Goal: Task Accomplishment & Management: Manage account settings

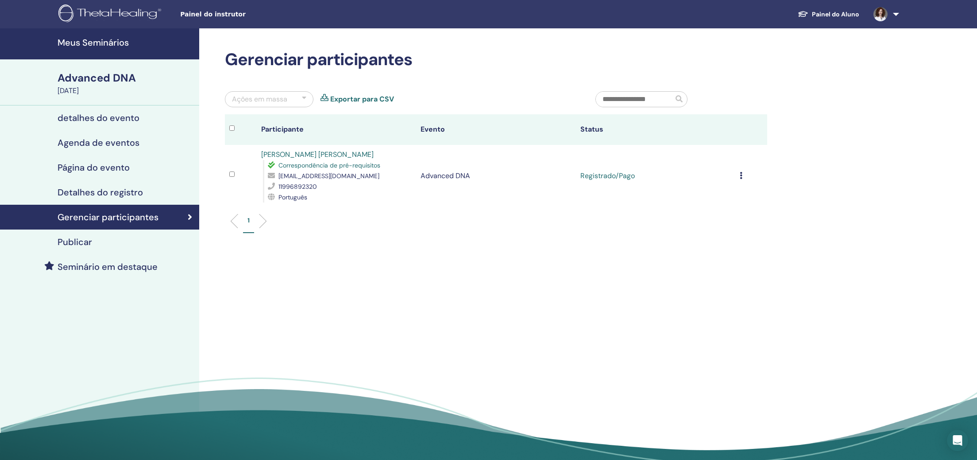
click at [101, 42] on h4 "Meus Seminários" at bounding box center [126, 42] width 136 height 11
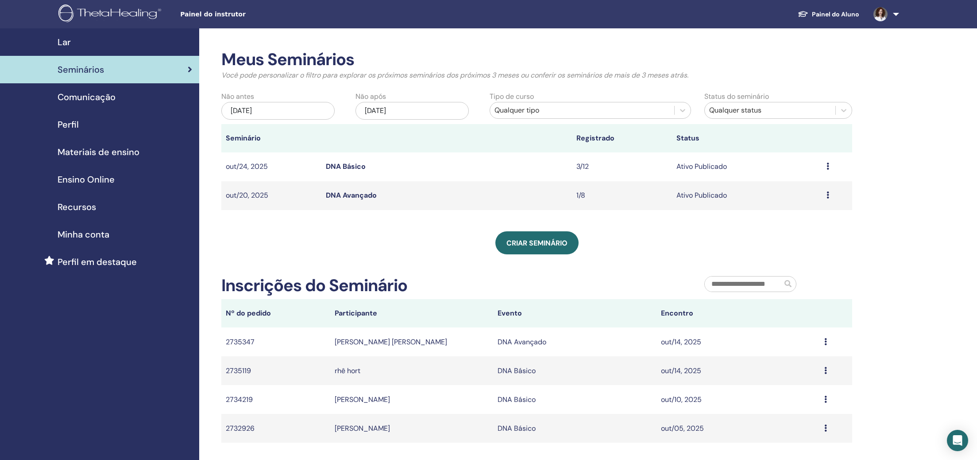
click at [109, 183] on span "Ensino Online" at bounding box center [86, 179] width 57 height 13
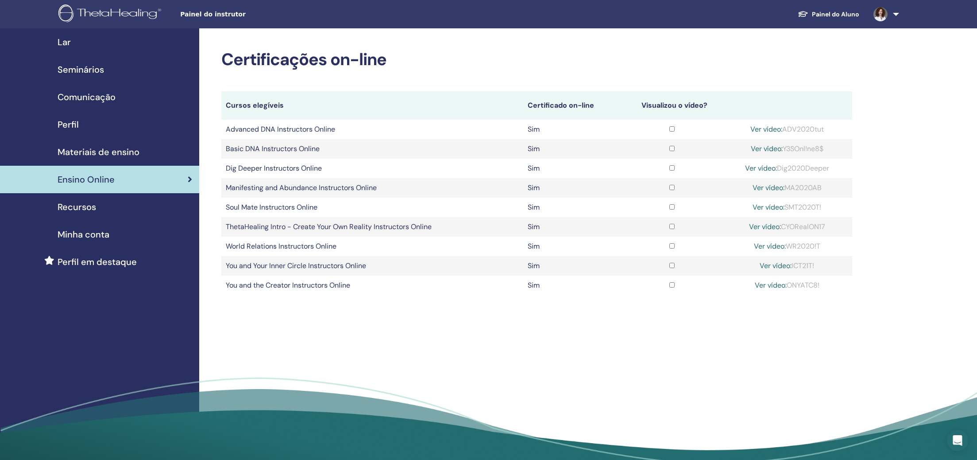
click at [81, 209] on span "Recursos" at bounding box center [77, 206] width 39 height 13
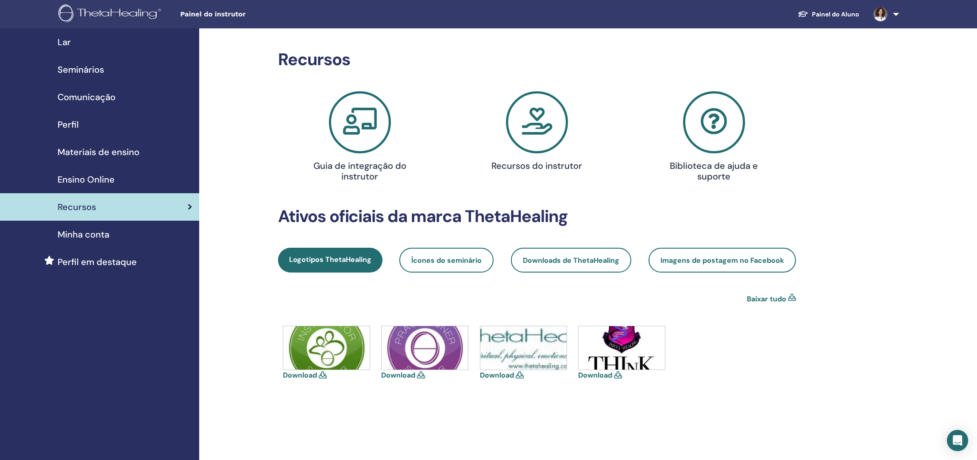
click at [98, 237] on span "Minha conta" at bounding box center [84, 234] width 52 height 13
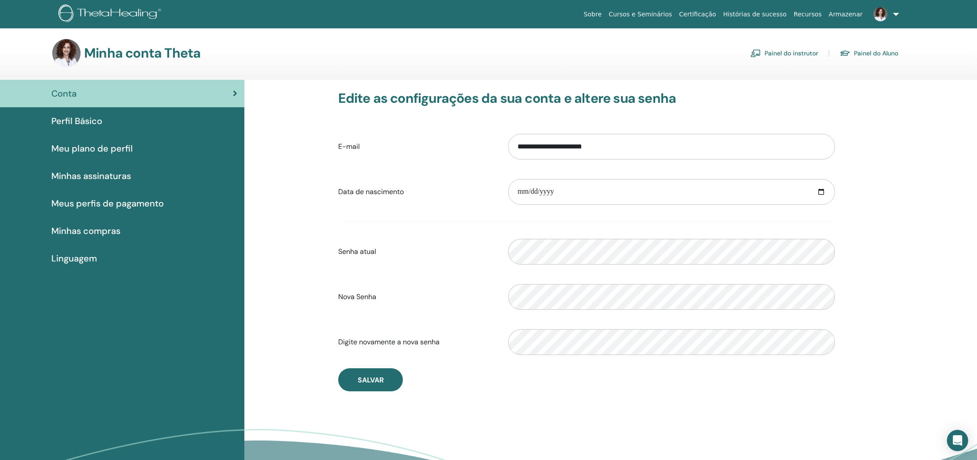
click at [774, 52] on link "Painel do instrutor" at bounding box center [785, 53] width 68 height 14
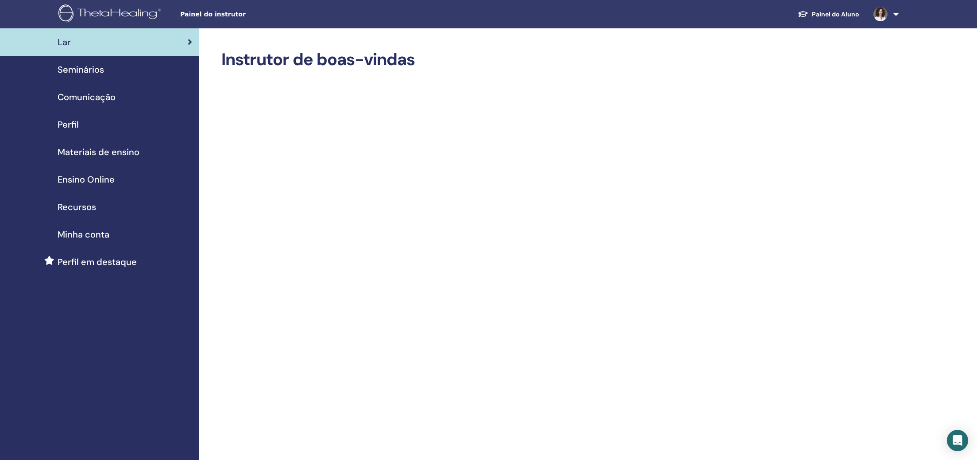
click at [114, 151] on span "Materiais de ensino" at bounding box center [99, 151] width 82 height 13
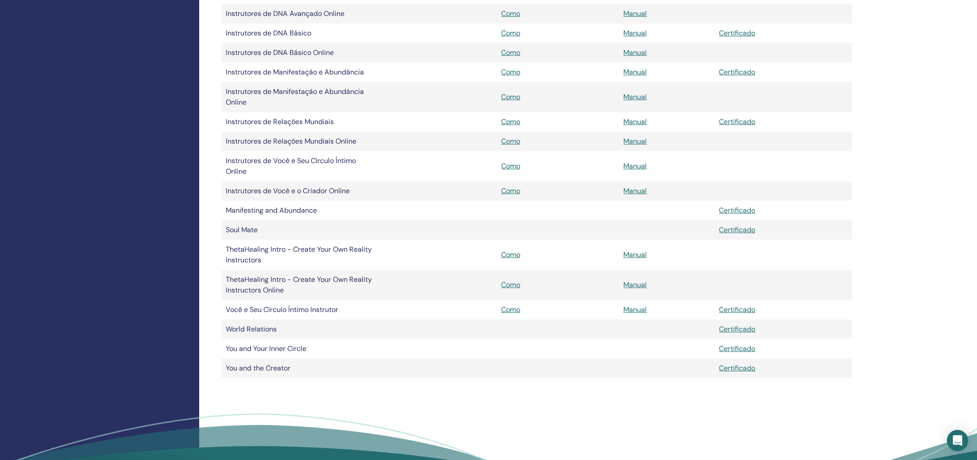
scroll to position [403, 0]
click at [729, 121] on link "Certificado" at bounding box center [737, 120] width 36 height 9
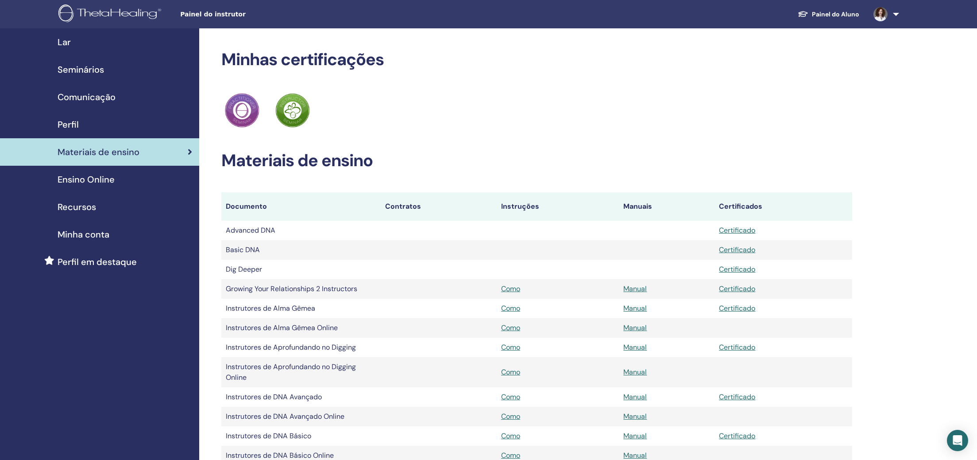
scroll to position [0, 0]
click at [114, 178] on span "Ensino Online" at bounding box center [86, 179] width 57 height 13
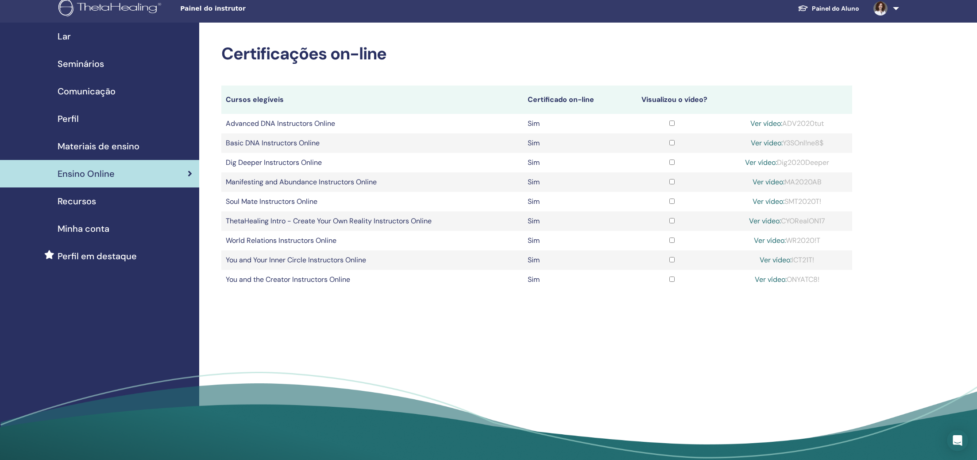
scroll to position [7, 0]
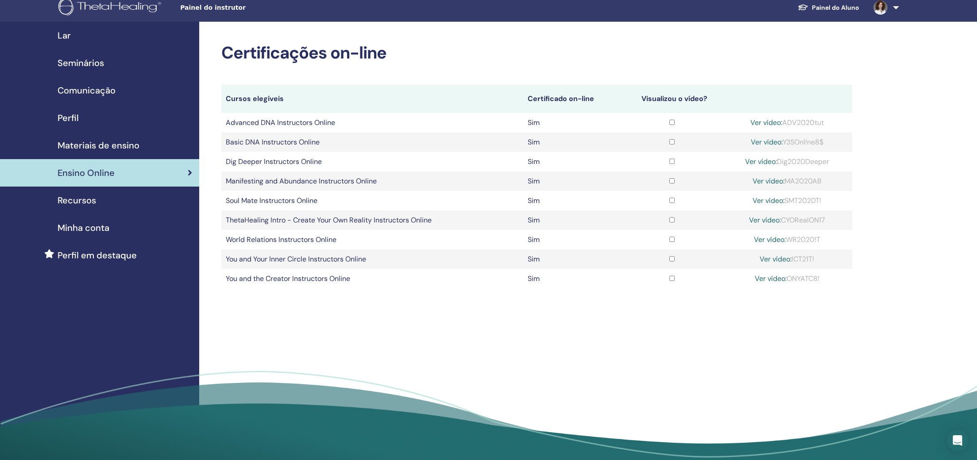
click at [90, 205] on span "Recursos" at bounding box center [77, 200] width 39 height 13
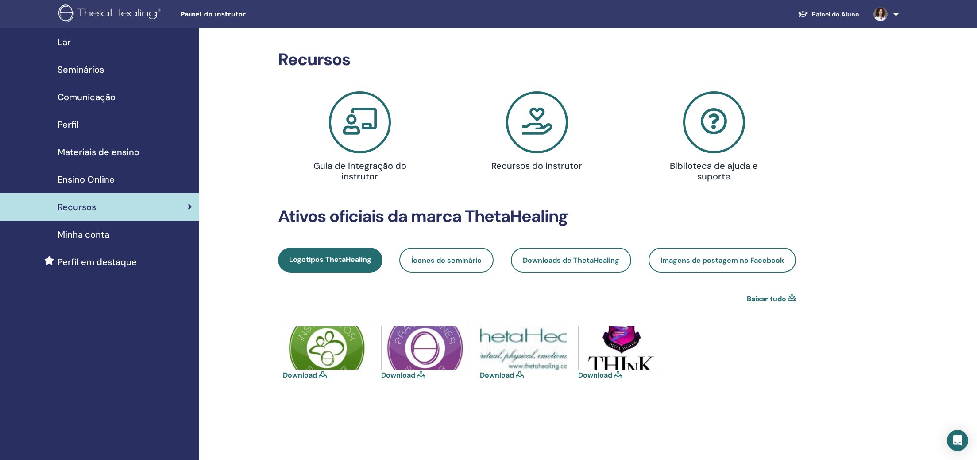
scroll to position [14, 0]
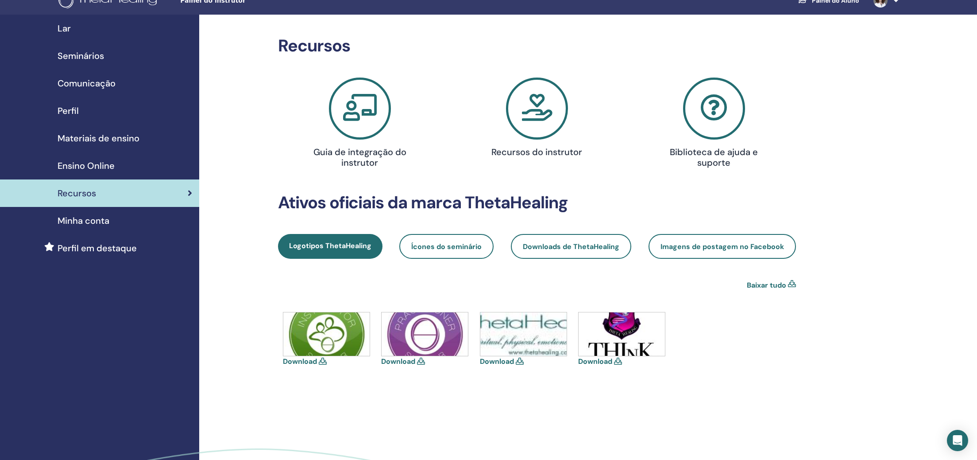
click at [530, 109] on icon at bounding box center [537, 109] width 62 height 62
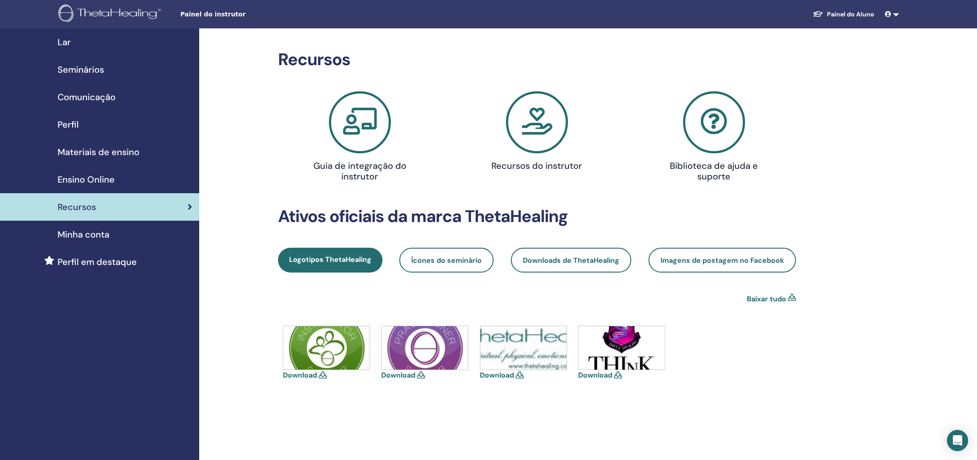
scroll to position [14, 0]
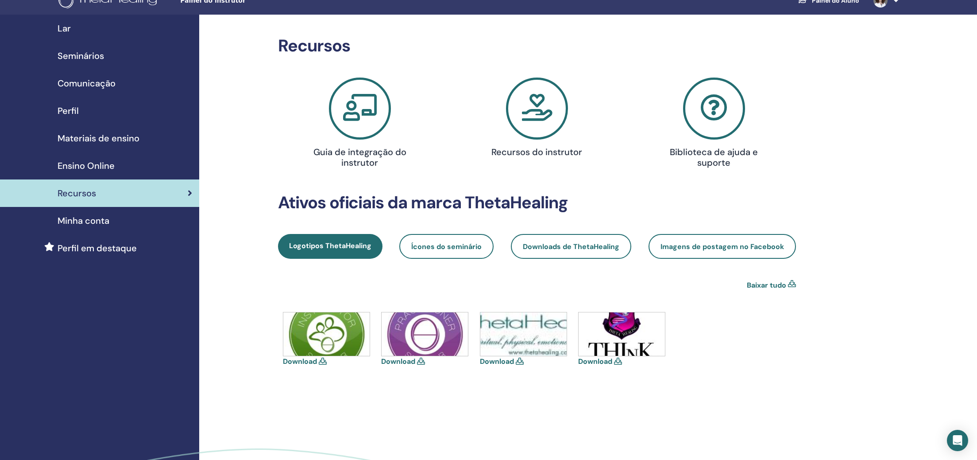
click at [99, 225] on span "Minha conta" at bounding box center [84, 220] width 52 height 13
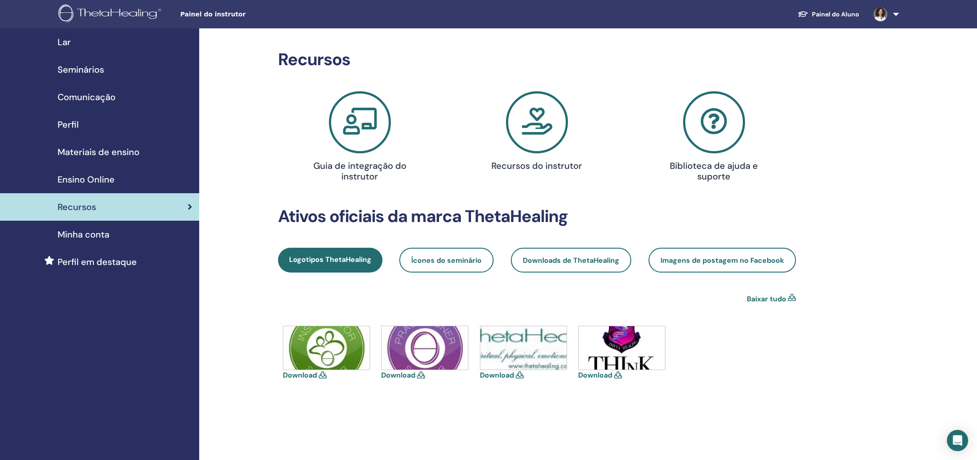
click at [101, 70] on span "Seminários" at bounding box center [81, 69] width 47 height 13
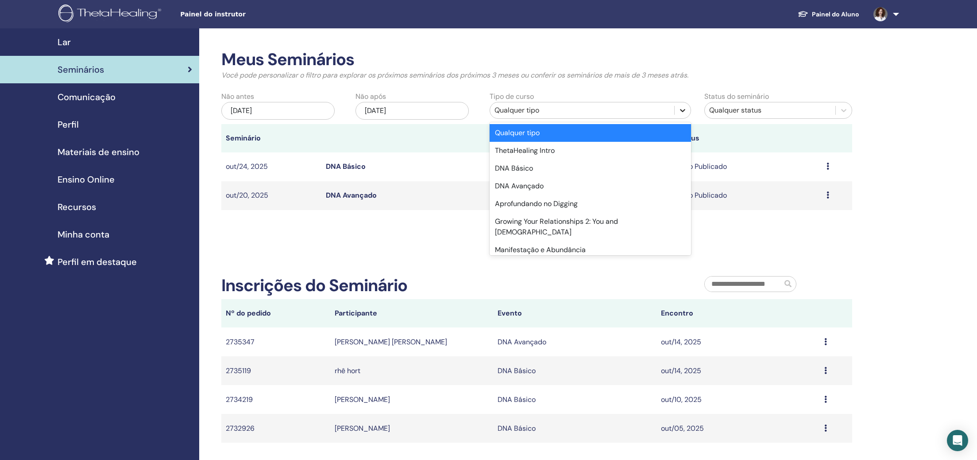
click at [681, 110] on icon at bounding box center [682, 110] width 9 height 9
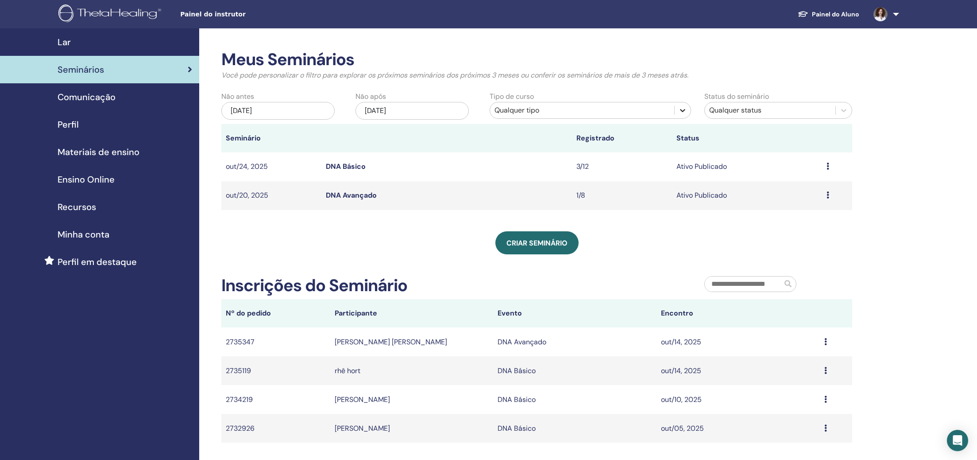
click at [681, 110] on icon at bounding box center [682, 110] width 9 height 9
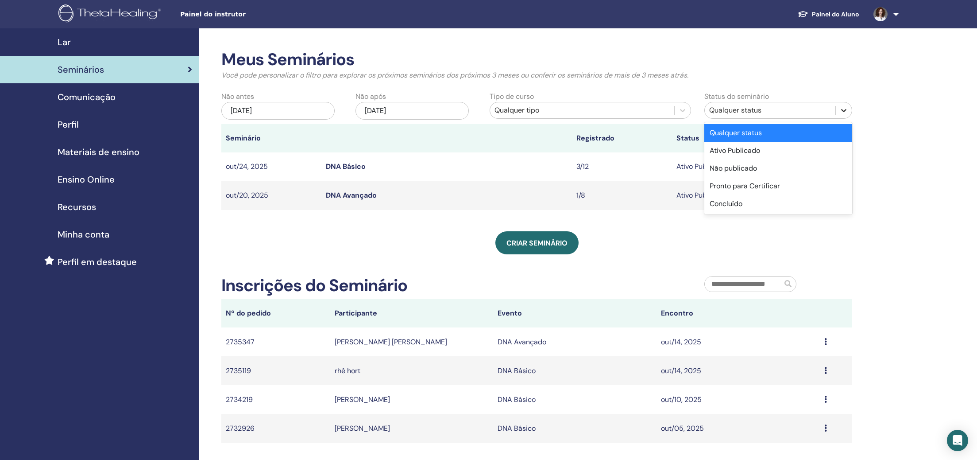
click at [844, 109] on icon at bounding box center [844, 110] width 9 height 9
click at [784, 202] on div "Concluído" at bounding box center [779, 204] width 148 height 18
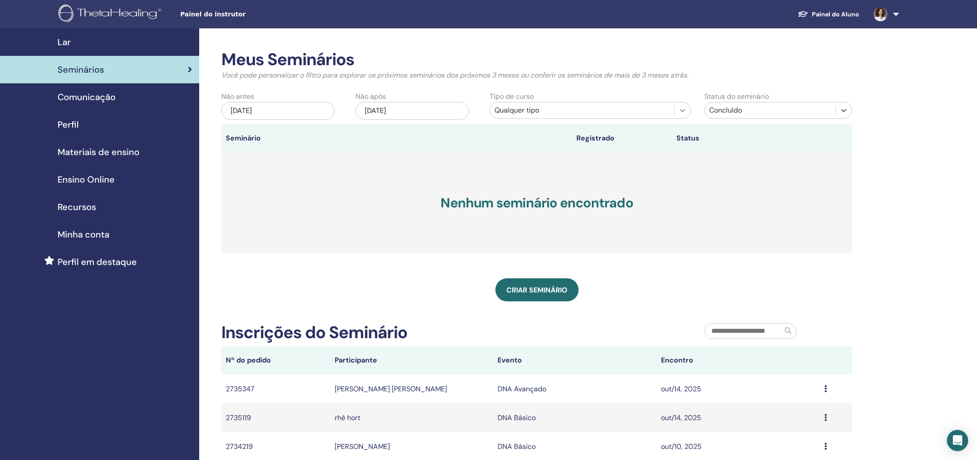
click at [682, 111] on icon at bounding box center [683, 110] width 5 height 3
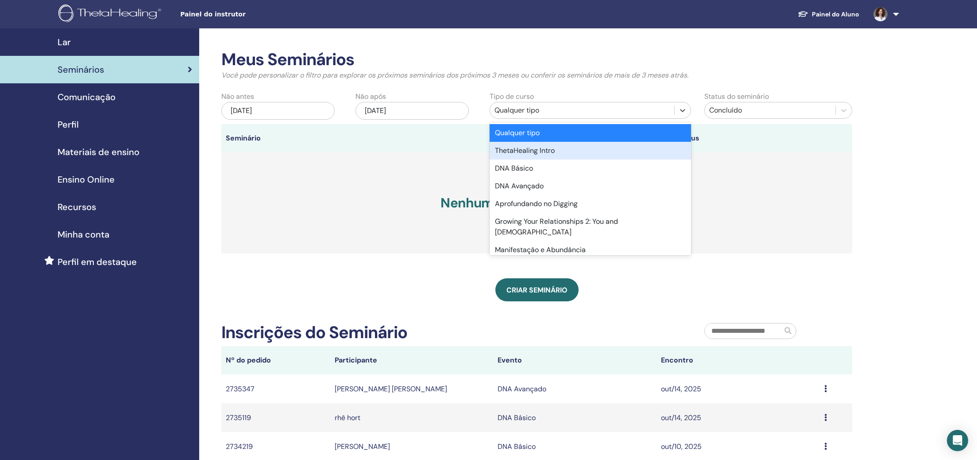
click at [265, 105] on div "[DATE]" at bounding box center [277, 111] width 113 height 18
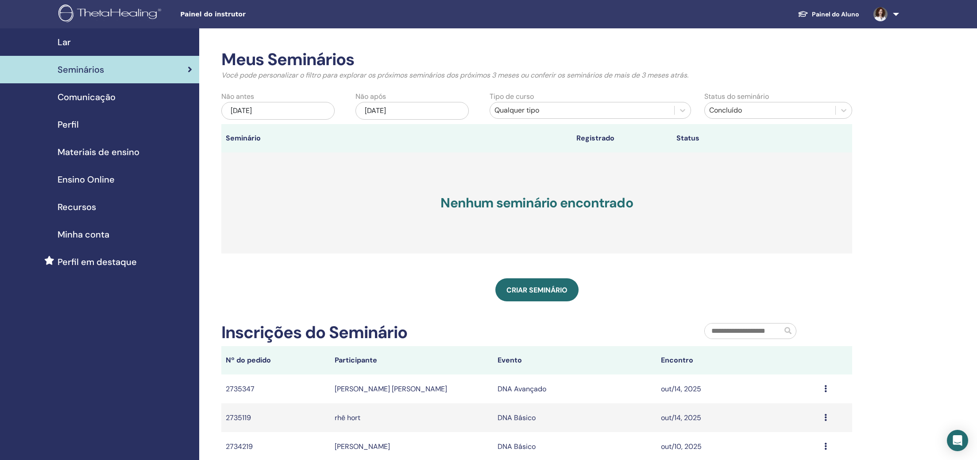
click at [274, 108] on div "[DATE]" at bounding box center [277, 111] width 113 height 18
click at [235, 111] on div "[DATE]" at bounding box center [277, 111] width 113 height 18
click at [269, 112] on div "[DATE]" at bounding box center [277, 111] width 113 height 18
click at [233, 137] on button "Previous Month" at bounding box center [233, 135] width 14 height 14
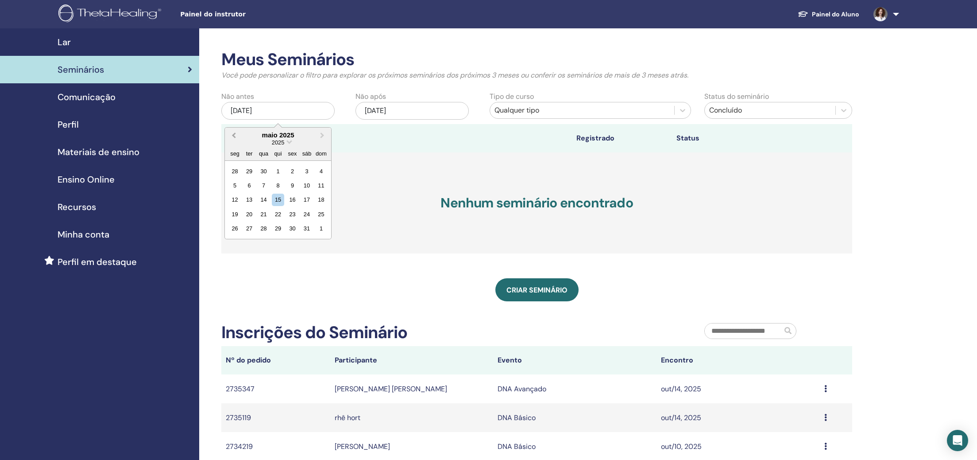
click at [233, 137] on button "Previous Month" at bounding box center [233, 135] width 14 height 14
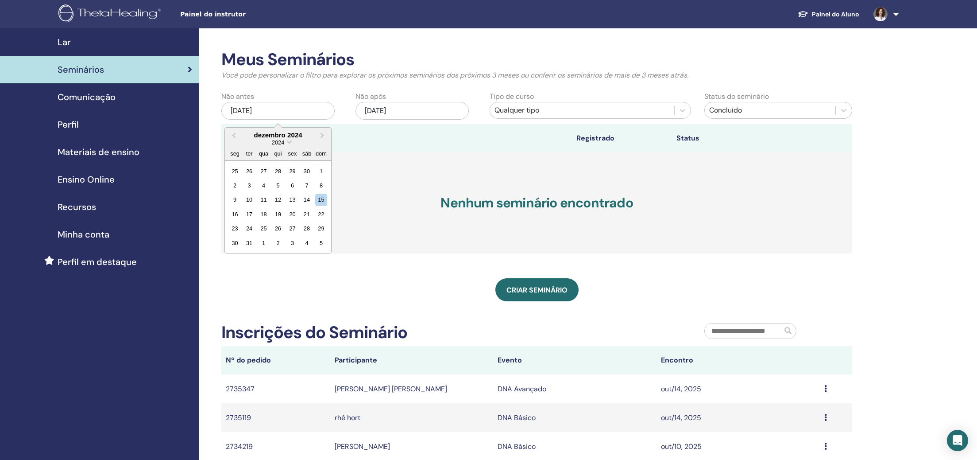
click at [291, 143] on div "2024" at bounding box center [278, 143] width 106 height 8
click at [289, 142] on span "Choose Date" at bounding box center [290, 141] width 6 height 6
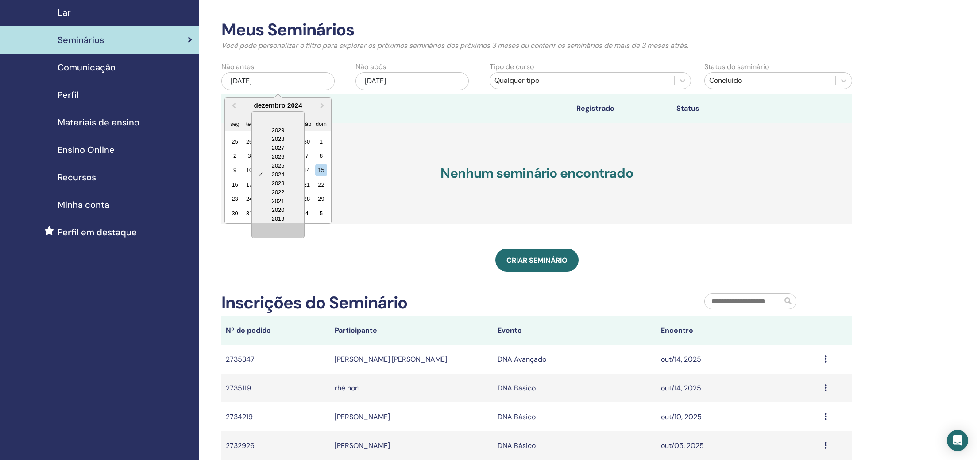
scroll to position [31, 0]
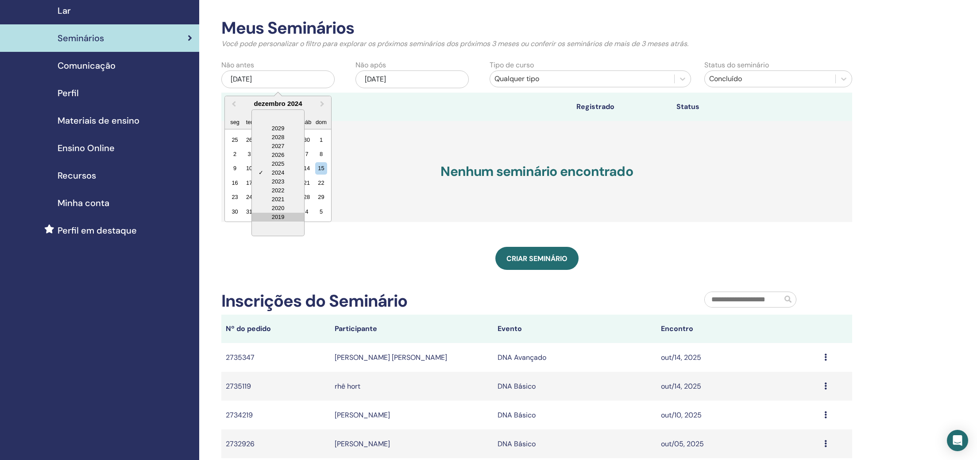
click at [285, 217] on div "2019" at bounding box center [278, 217] width 52 height 9
click at [237, 139] on div "25" at bounding box center [235, 139] width 12 height 12
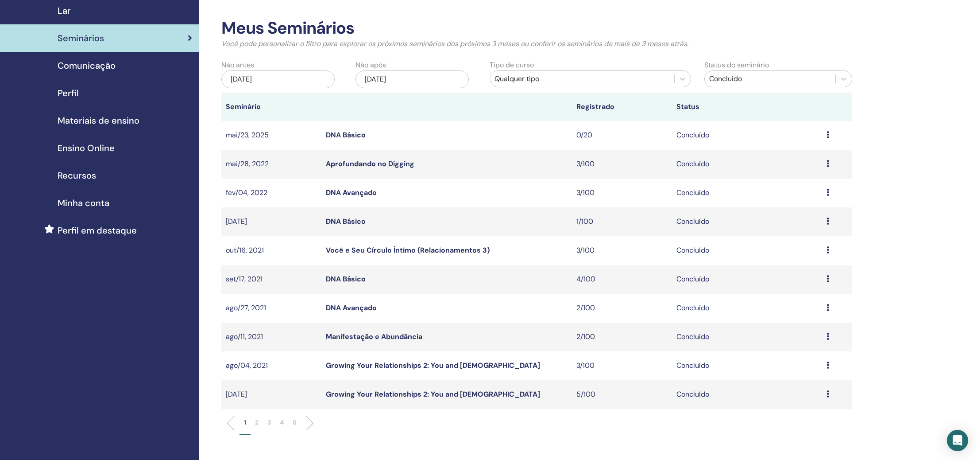
click at [254, 78] on div "nov/25, 2019" at bounding box center [277, 79] width 113 height 18
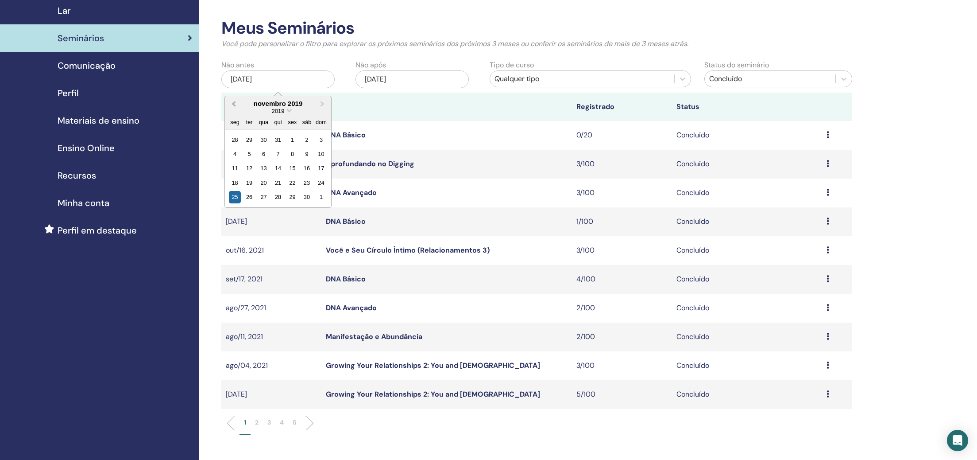
click at [234, 104] on span "Previous Month" at bounding box center [234, 103] width 0 height 9
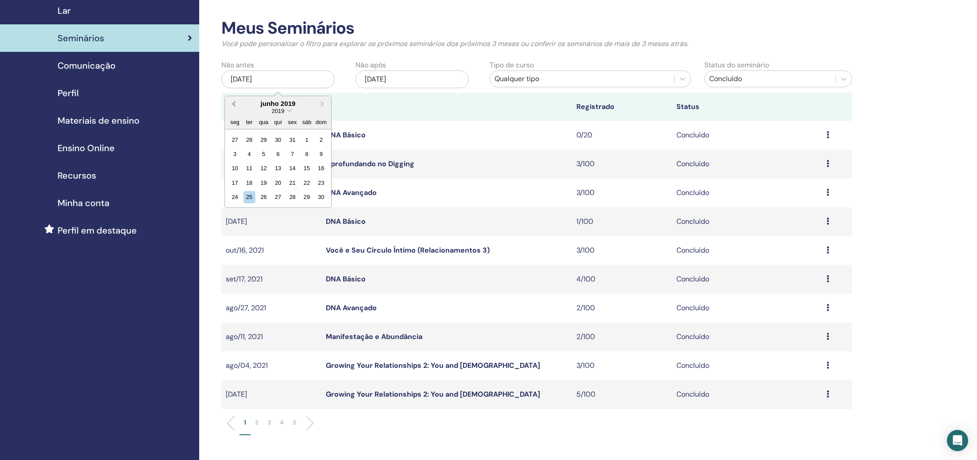
click at [234, 104] on span "Previous Month" at bounding box center [234, 103] width 0 height 9
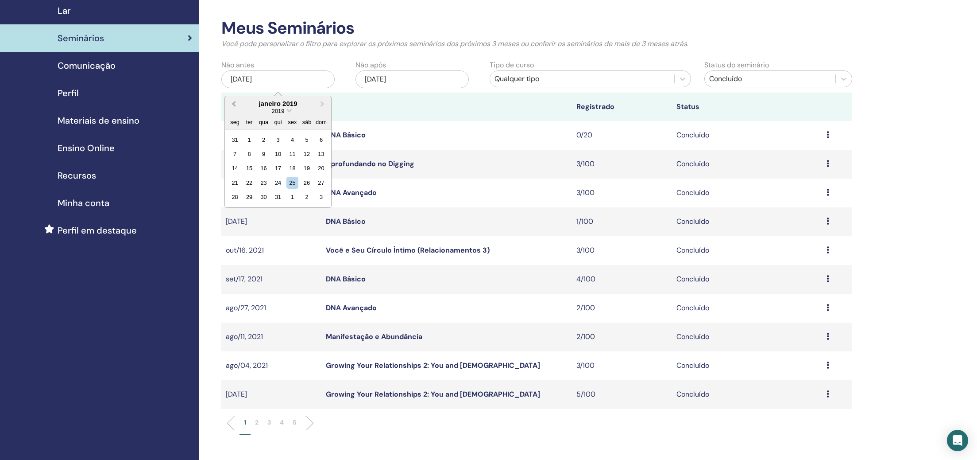
click at [234, 104] on span "Previous Month" at bounding box center [234, 103] width 0 height 9
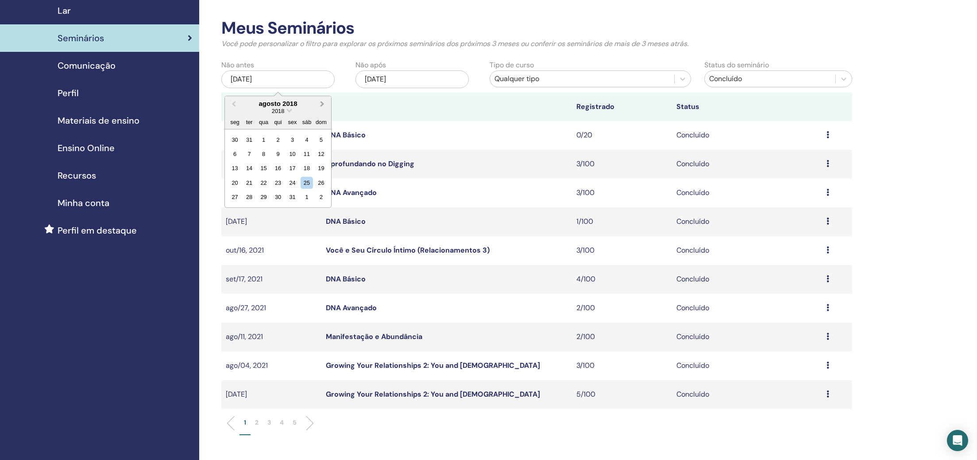
click at [324, 103] on button "Next Month" at bounding box center [323, 104] width 14 height 14
click at [307, 138] on div "1" at bounding box center [307, 139] width 12 height 12
click at [367, 80] on div "[DATE]" at bounding box center [412, 79] width 113 height 18
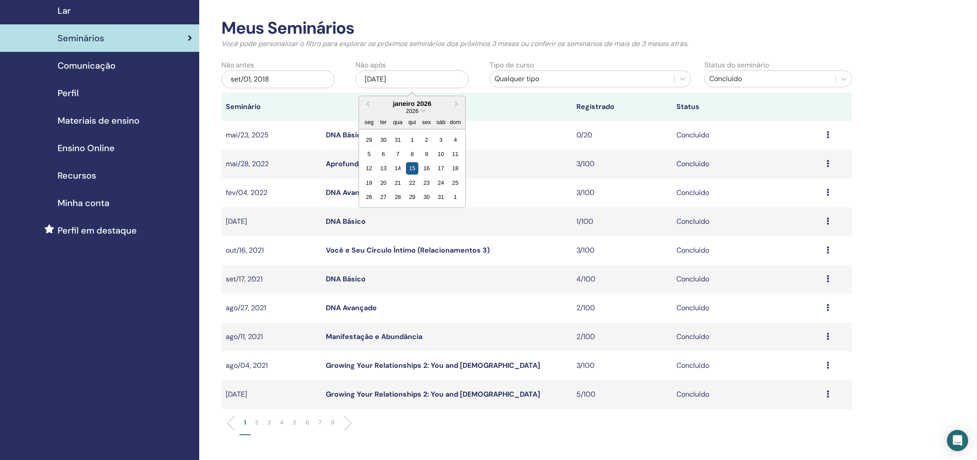
click at [412, 167] on div "15" at bounding box center [413, 168] width 12 height 12
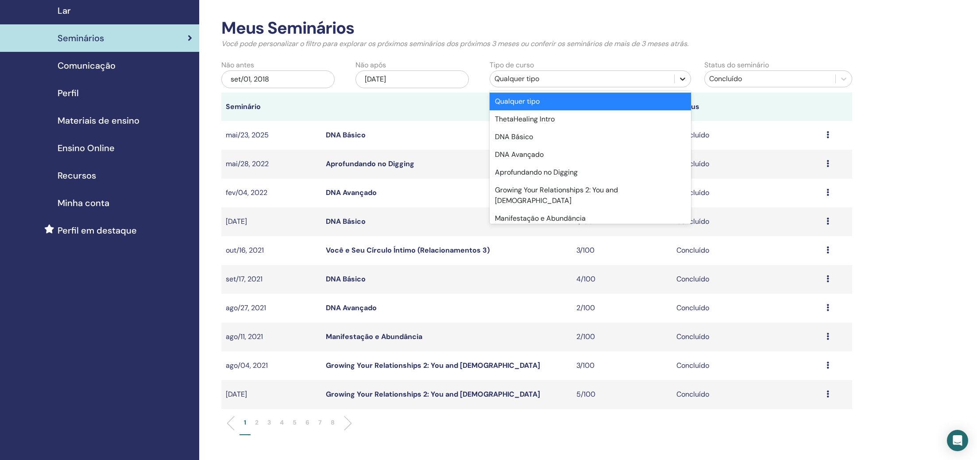
click at [687, 80] on icon at bounding box center [682, 78] width 9 height 9
click at [765, 82] on div "Concluído" at bounding box center [770, 79] width 122 height 11
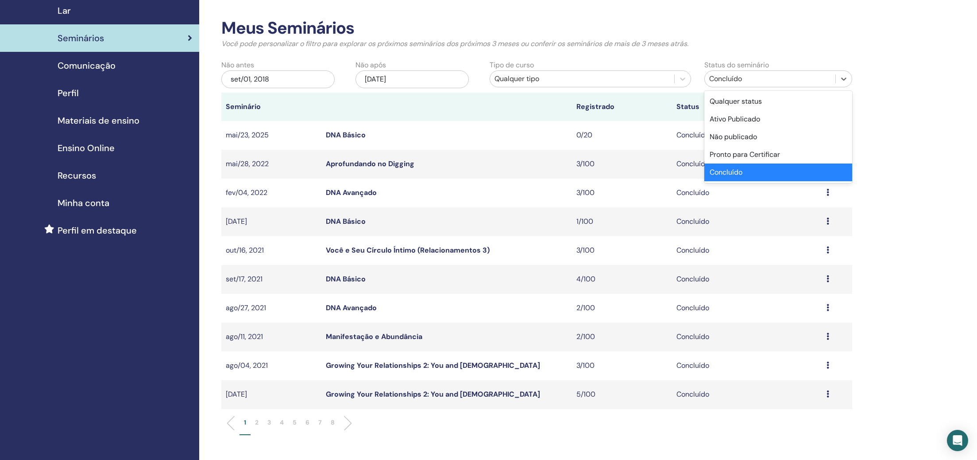
click at [733, 178] on div "Concluído" at bounding box center [779, 172] width 148 height 18
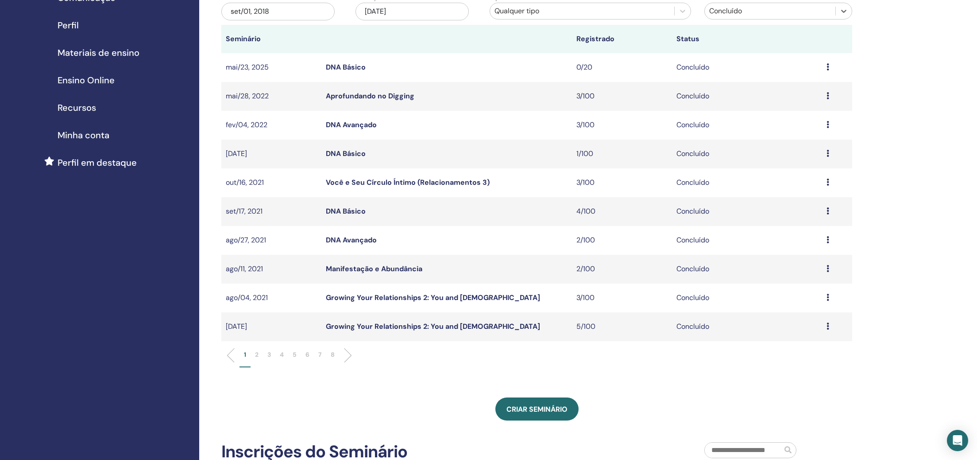
scroll to position [105, 0]
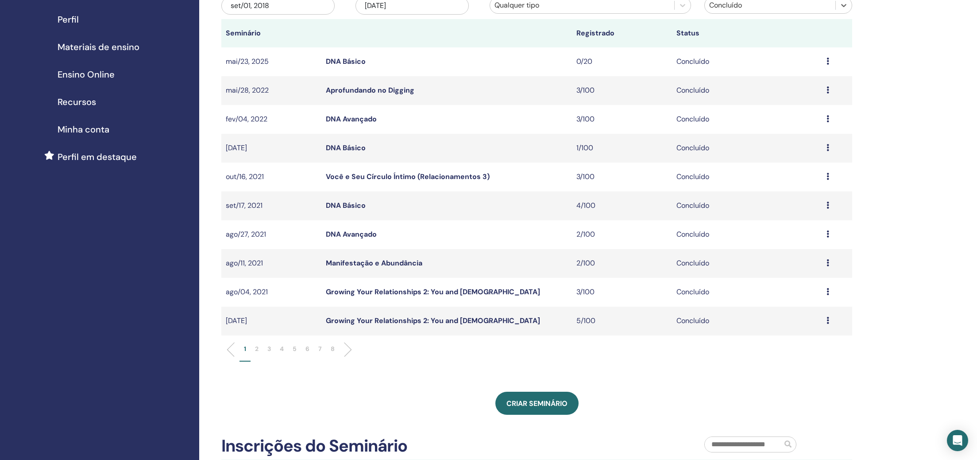
click at [361, 119] on link "DNA Avançado" at bounding box center [351, 118] width 51 height 9
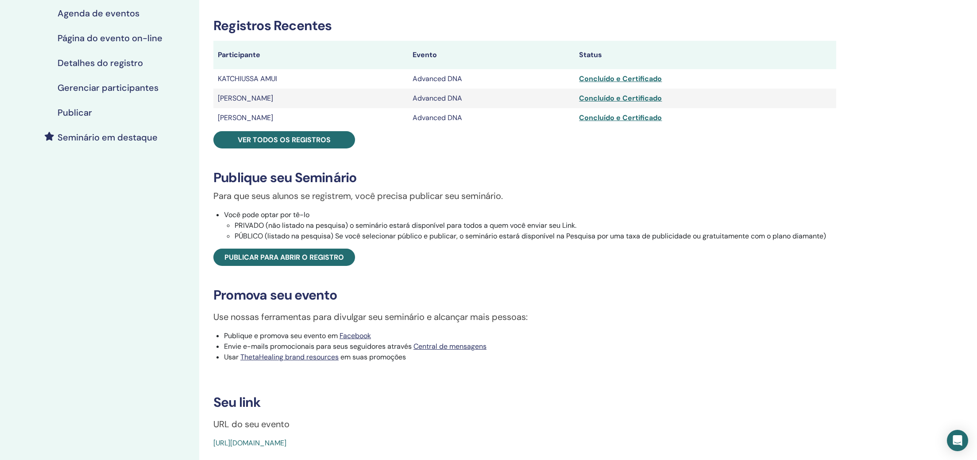
scroll to position [132, 0]
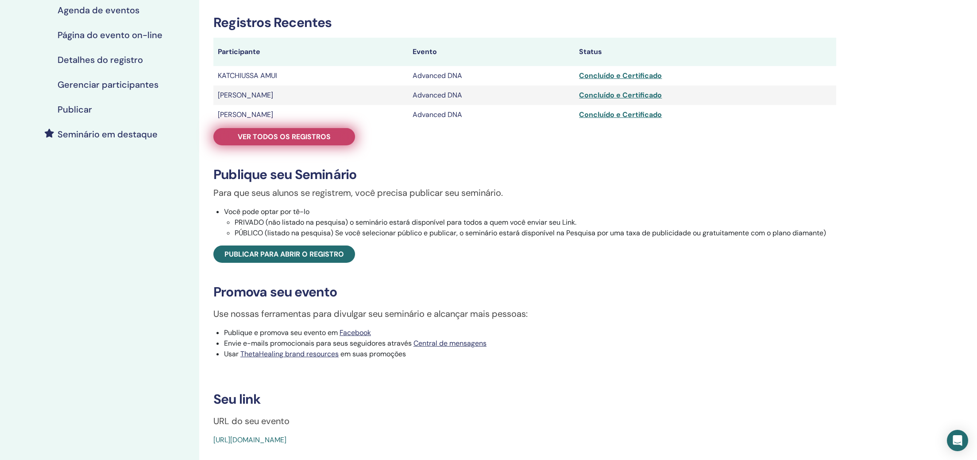
click at [331, 143] on link "Ver todos os registros" at bounding box center [284, 136] width 142 height 17
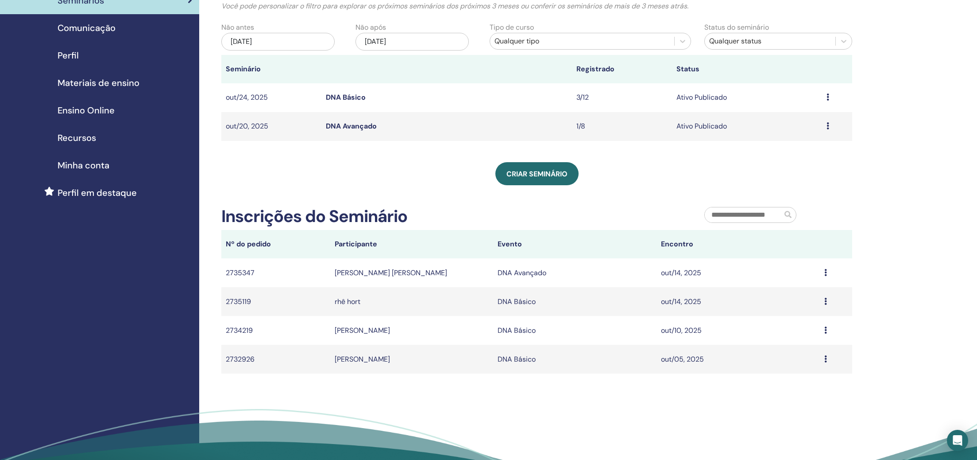
scroll to position [58, 0]
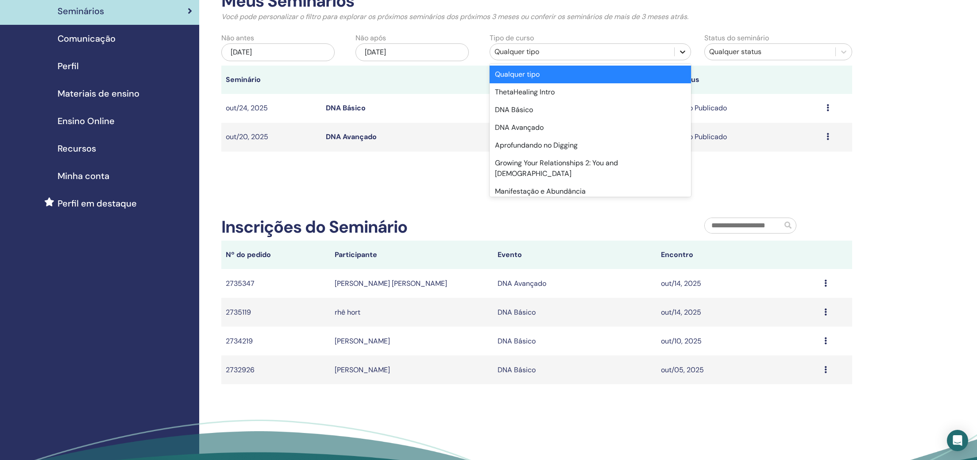
click at [683, 54] on icon at bounding box center [682, 51] width 9 height 9
click at [659, 117] on div "DNA Básico" at bounding box center [591, 110] width 202 height 18
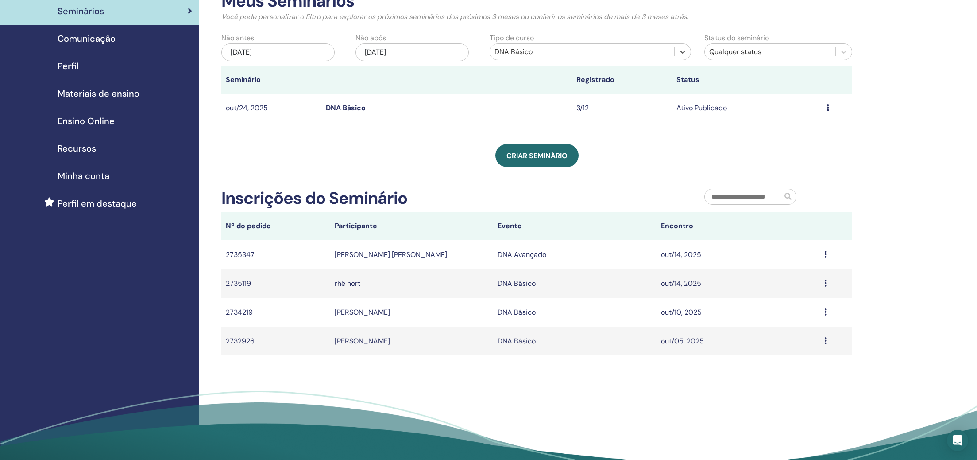
click at [744, 51] on div "Qualquer status" at bounding box center [770, 52] width 122 height 11
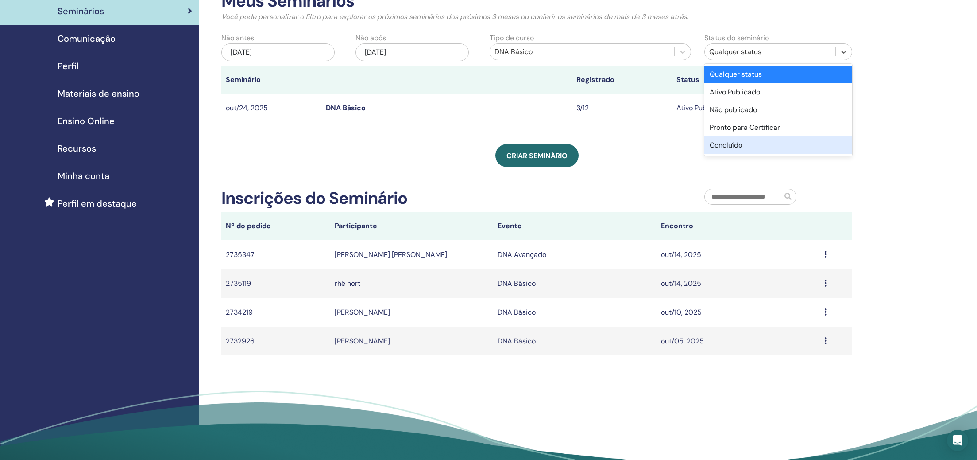
click at [725, 141] on div "Concluído" at bounding box center [779, 145] width 148 height 18
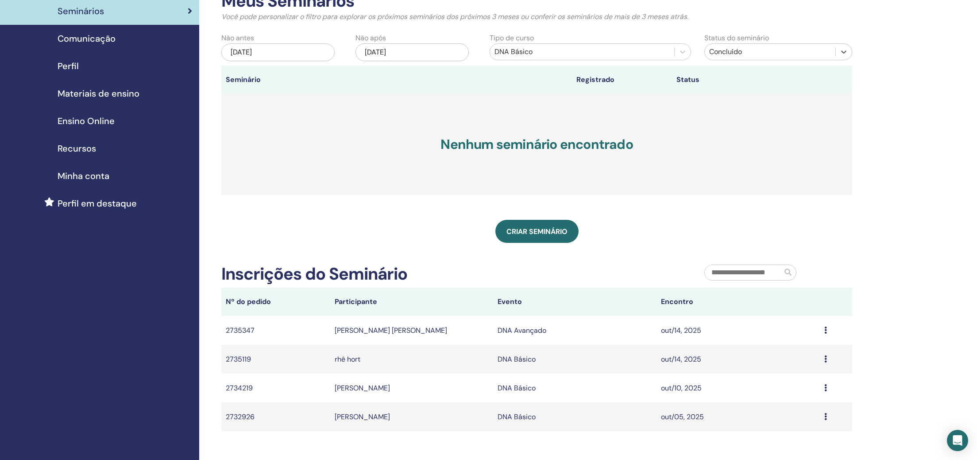
click at [240, 53] on div "[DATE]" at bounding box center [277, 52] width 113 height 18
click at [284, 48] on div "[DATE]" at bounding box center [277, 52] width 113 height 18
drag, startPoint x: 280, startPoint y: 49, endPoint x: 229, endPoint y: 48, distance: 50.5
click at [229, 48] on div "[DATE]" at bounding box center [277, 52] width 113 height 18
click at [279, 52] on div "[DATE]" at bounding box center [277, 52] width 113 height 18
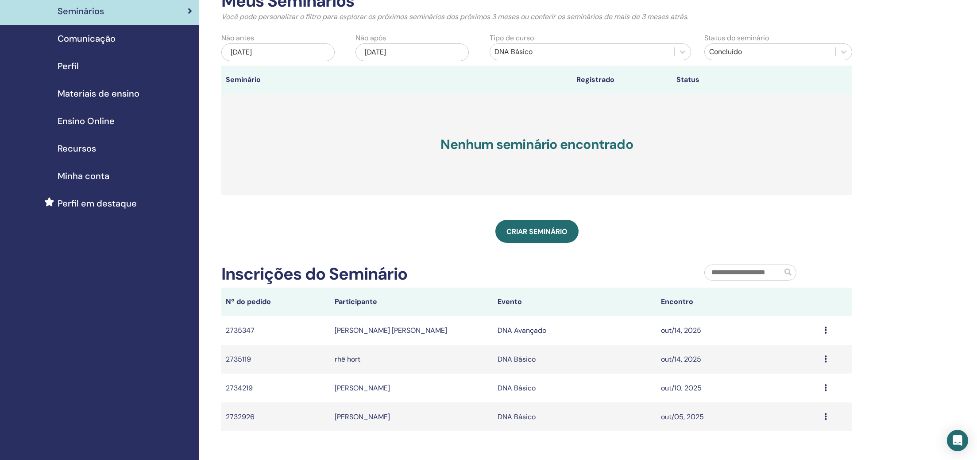
drag, startPoint x: 279, startPoint y: 52, endPoint x: 252, endPoint y: 52, distance: 26.6
click at [252, 52] on div "[DATE]" at bounding box center [277, 52] width 113 height 18
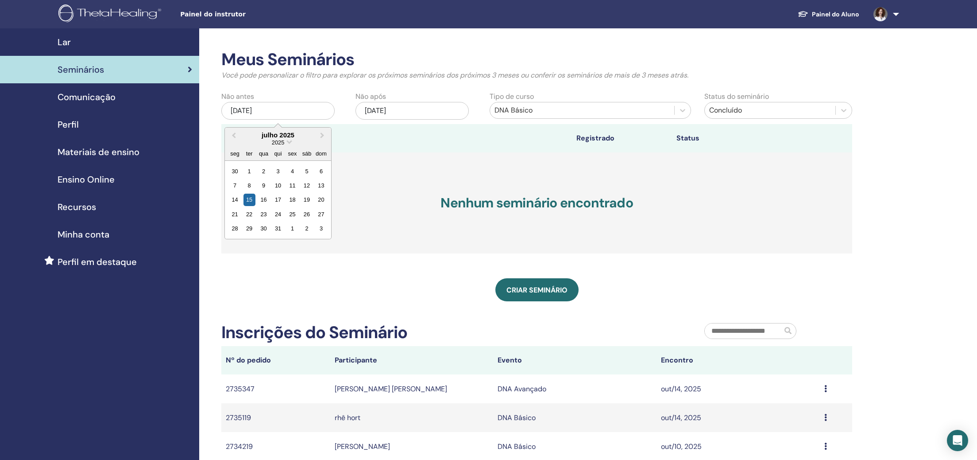
scroll to position [0, 0]
click at [234, 135] on span "Previous Month" at bounding box center [234, 134] width 0 height 9
click at [287, 142] on div "2025" at bounding box center [278, 143] width 106 height 8
click at [290, 142] on span "Choose Date" at bounding box center [290, 141] width 6 height 6
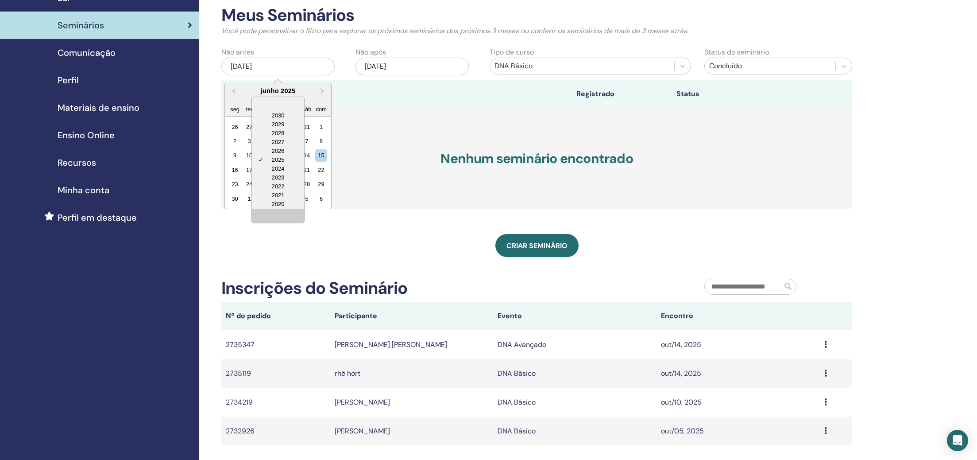
scroll to position [45, 0]
click at [285, 203] on div "2020" at bounding box center [278, 203] width 52 height 9
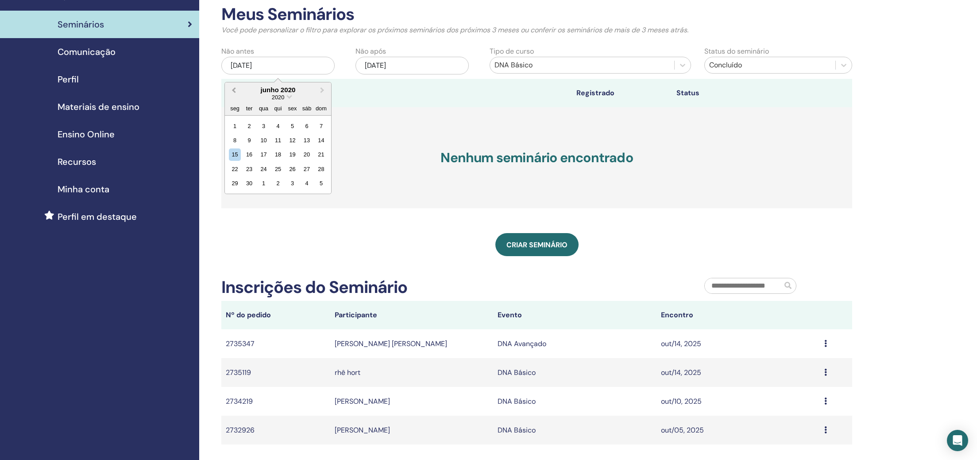
click at [234, 90] on span "Previous Month" at bounding box center [234, 89] width 0 height 9
click at [289, 95] on span "Choose Date" at bounding box center [290, 96] width 6 height 6
click at [280, 175] on div "2018" at bounding box center [278, 176] width 52 height 9
click at [290, 90] on div "maio 2018" at bounding box center [278, 90] width 106 height 8
click at [322, 89] on span "Next Month" at bounding box center [322, 89] width 0 height 9
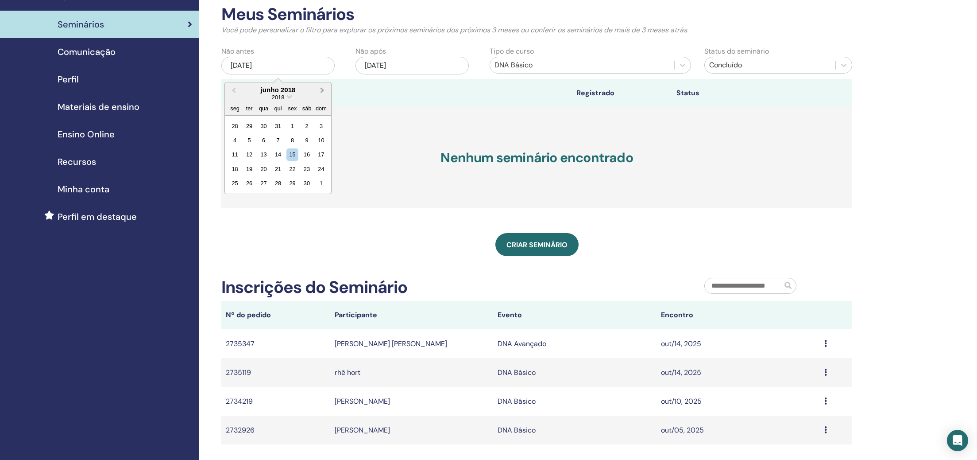
click at [322, 89] on span "Next Month" at bounding box center [322, 89] width 0 height 9
click at [234, 128] on div "1" at bounding box center [235, 126] width 12 height 12
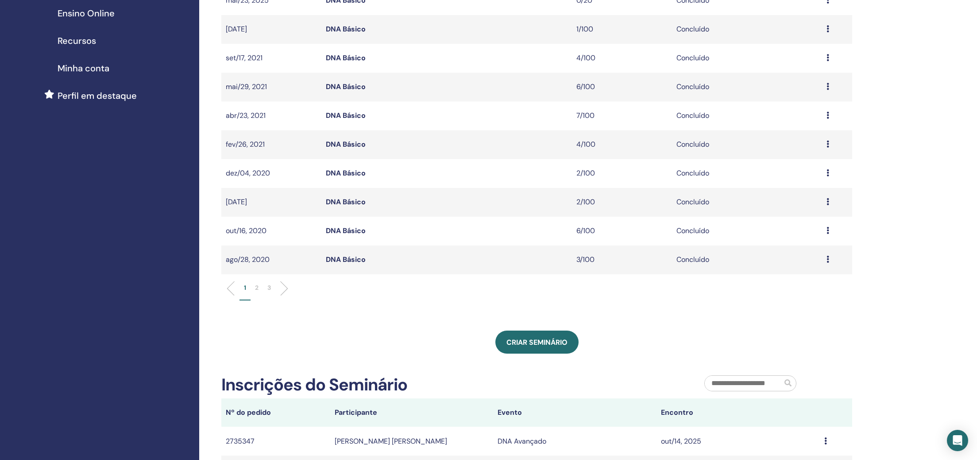
scroll to position [174, 0]
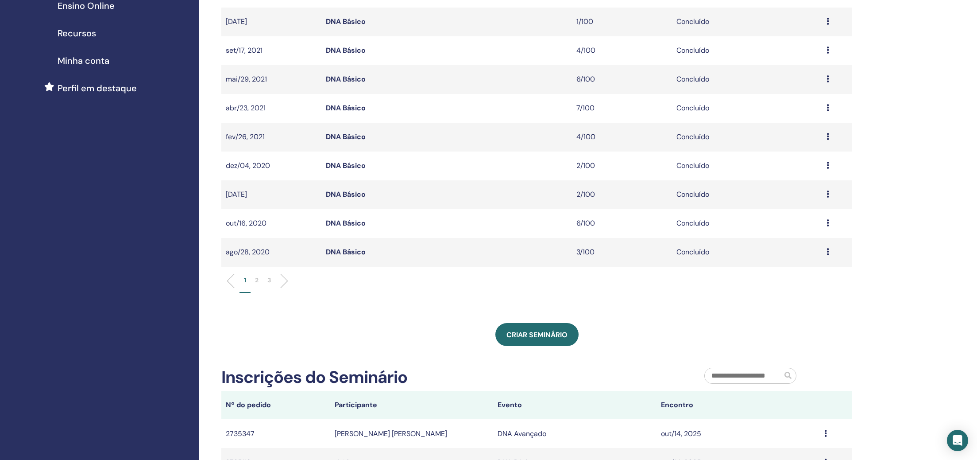
click at [256, 279] on p "2" at bounding box center [257, 279] width 4 height 9
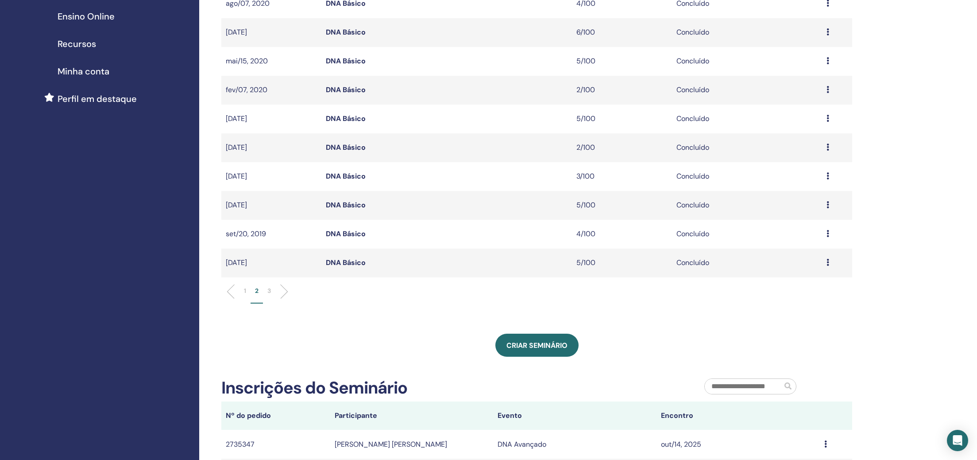
scroll to position [166, 0]
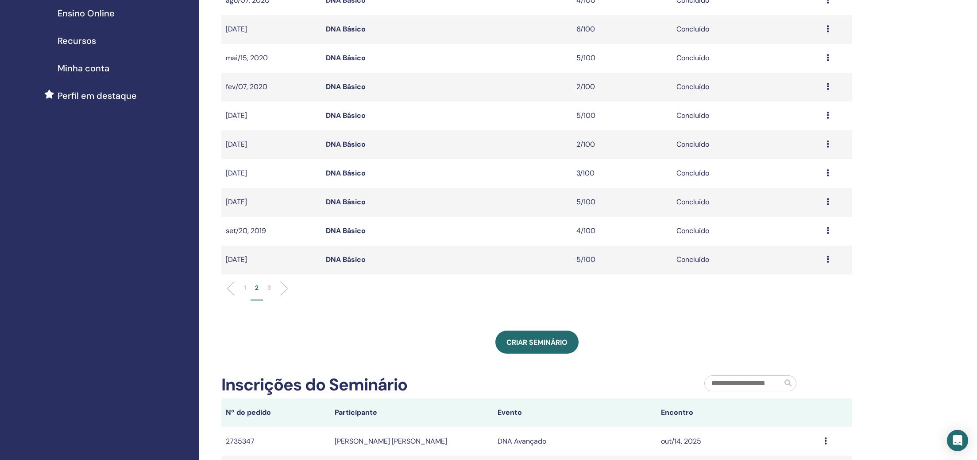
click at [271, 290] on p "3" at bounding box center [269, 287] width 4 height 9
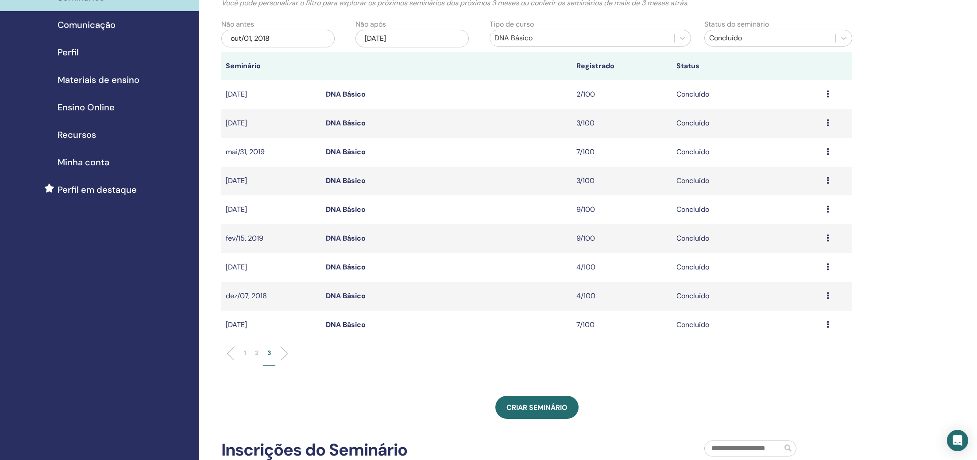
scroll to position [74, 0]
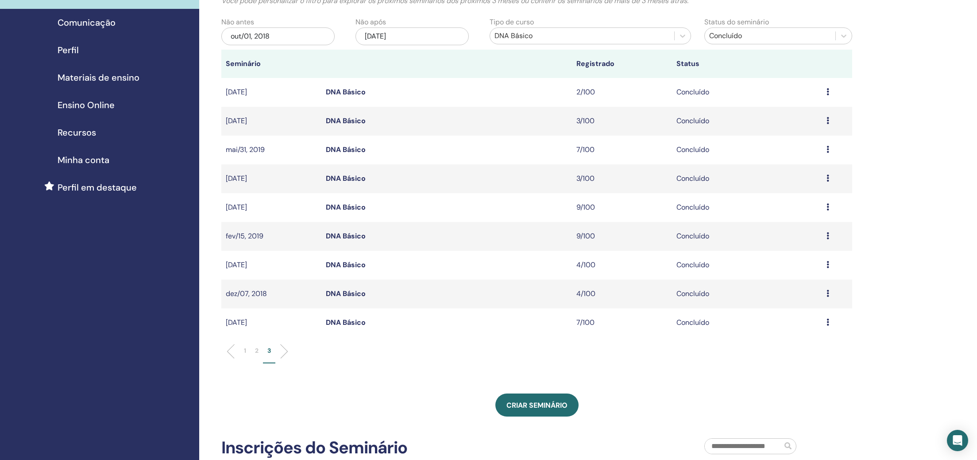
click at [346, 237] on link "DNA Básico" at bounding box center [346, 235] width 40 height 9
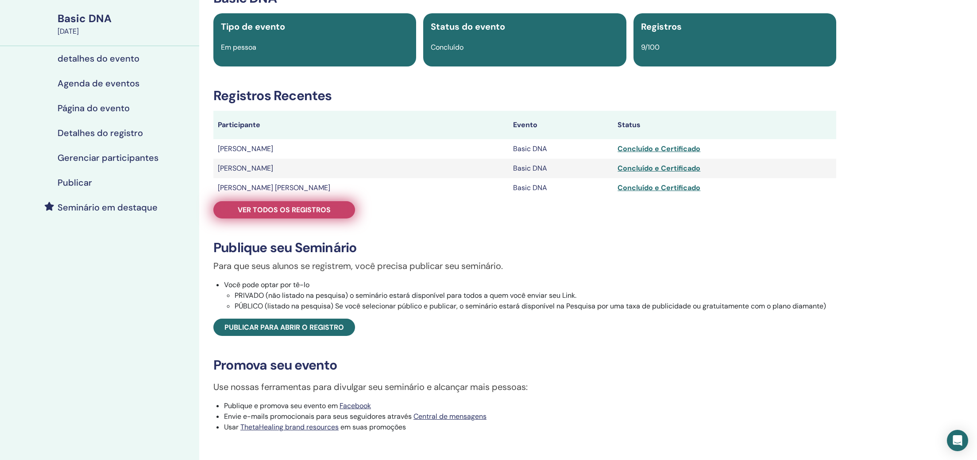
scroll to position [62, 0]
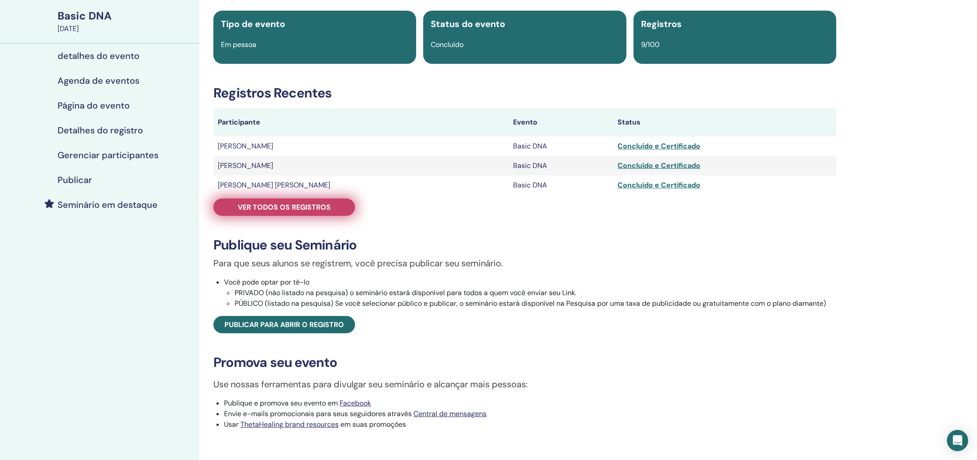
click at [315, 214] on link "Ver todos os registros" at bounding box center [284, 206] width 142 height 17
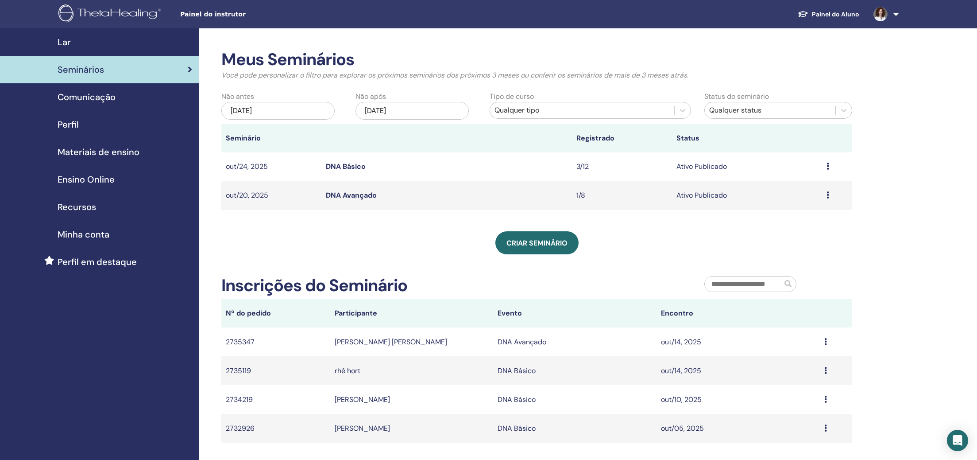
click at [279, 110] on div "[DATE]" at bounding box center [277, 111] width 113 height 18
click at [404, 235] on div "Criar seminário" at bounding box center [536, 242] width 631 height 23
click at [258, 116] on div "[DATE]" at bounding box center [277, 111] width 113 height 18
click at [322, 137] on span "Next Month" at bounding box center [322, 134] width 0 height 9
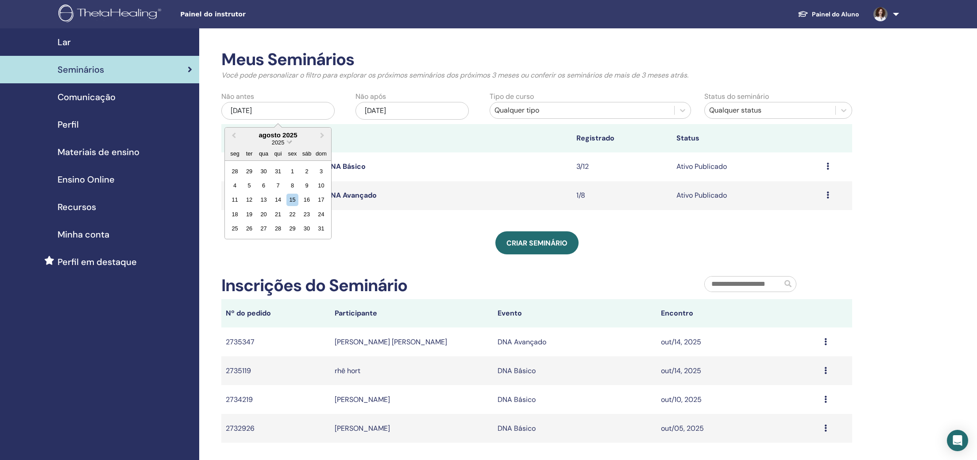
click at [277, 142] on span "2025" at bounding box center [278, 142] width 12 height 7
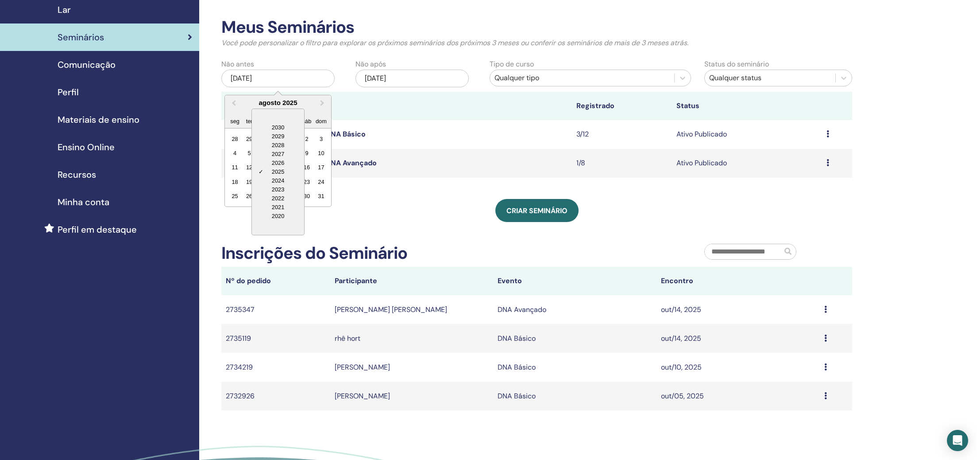
scroll to position [33, 0]
click at [297, 211] on div "2020" at bounding box center [278, 215] width 52 height 9
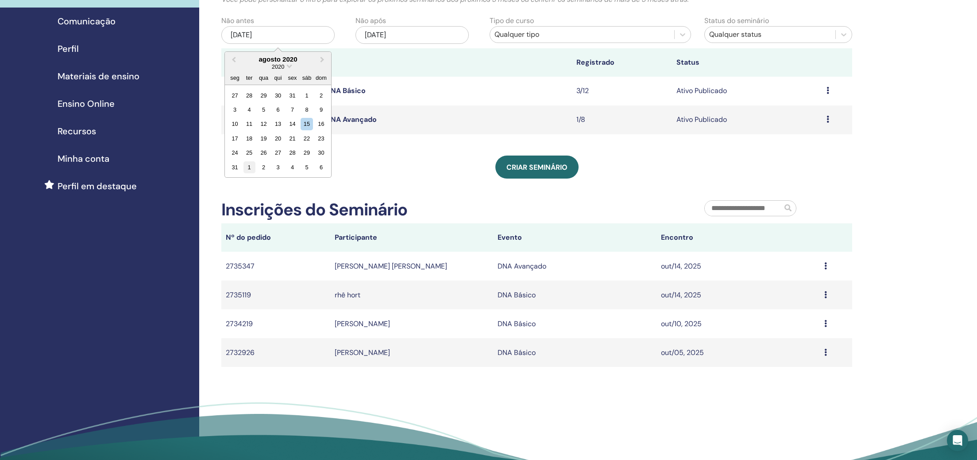
scroll to position [78, 0]
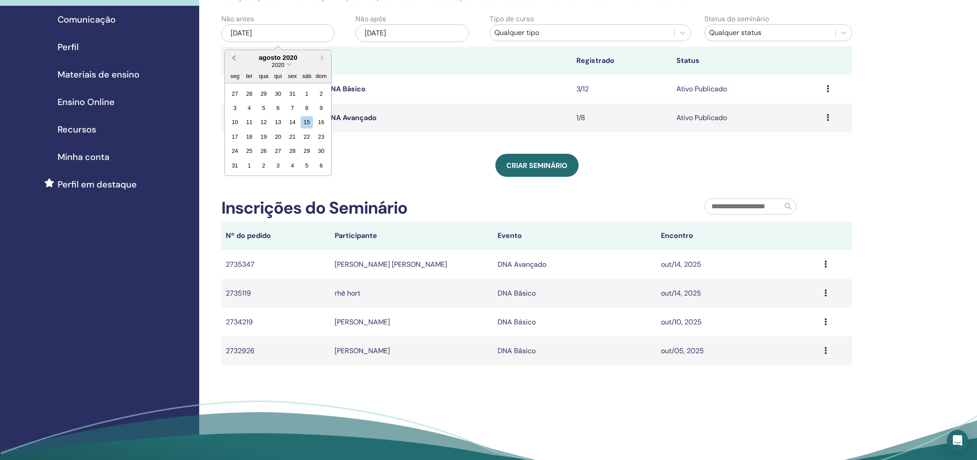
click at [234, 57] on span "Previous Month" at bounding box center [234, 57] width 0 height 9
click at [289, 65] on span "Choose Date" at bounding box center [290, 63] width 6 height 6
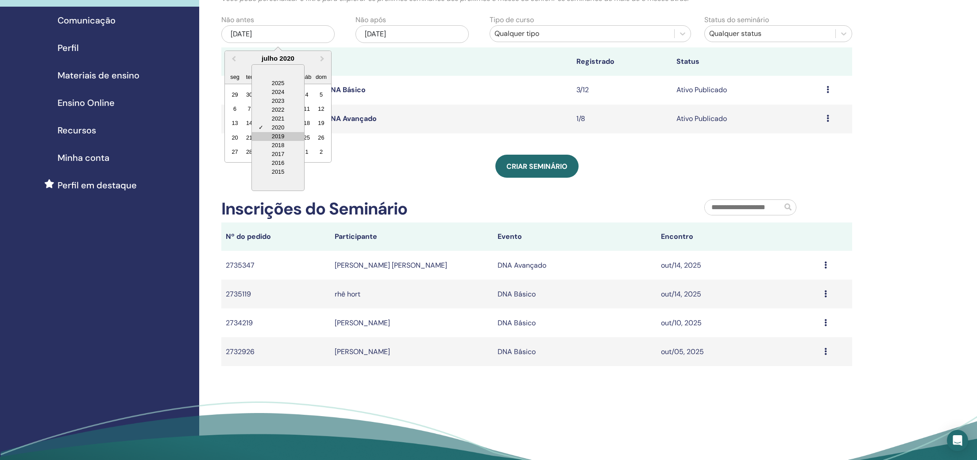
scroll to position [76, 0]
click at [288, 139] on div "2019" at bounding box center [278, 136] width 52 height 9
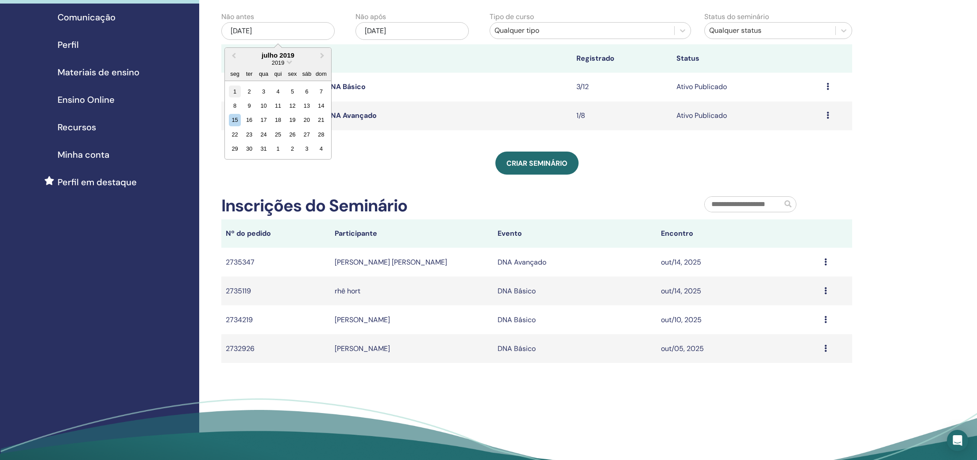
click at [234, 96] on div "1" at bounding box center [235, 91] width 12 height 12
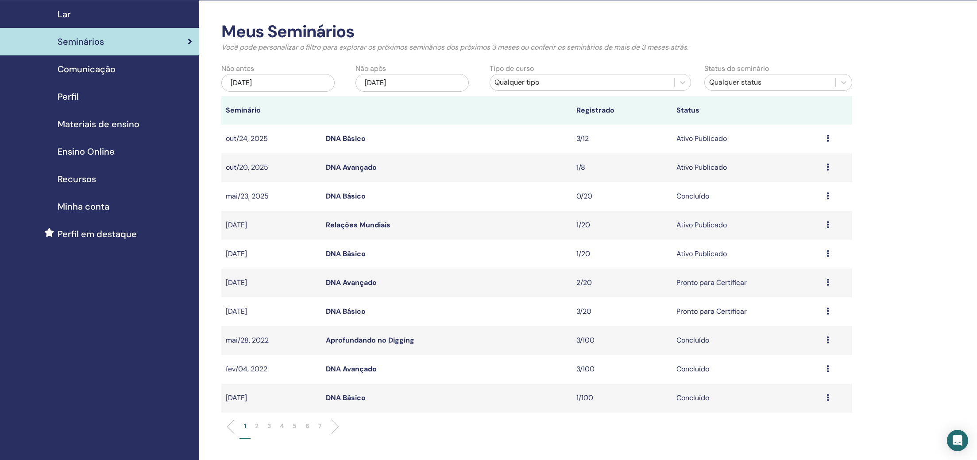
scroll to position [32, 0]
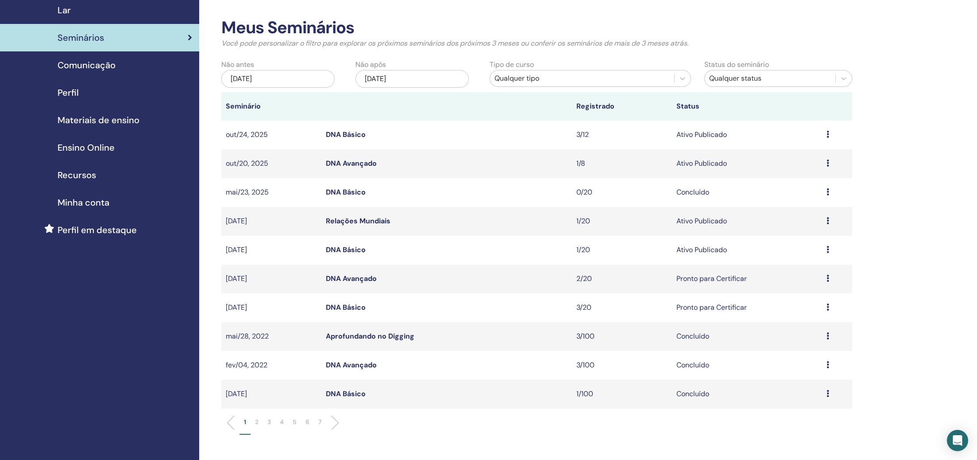
click at [238, 79] on div "[DATE]" at bounding box center [277, 79] width 113 height 18
click at [234, 103] on span "Previous Month" at bounding box center [234, 102] width 0 height 9
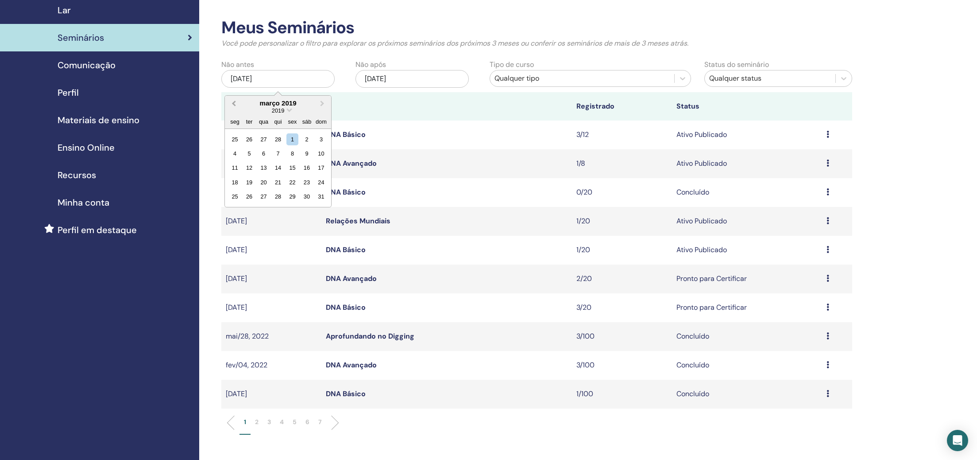
click at [234, 103] on span "Previous Month" at bounding box center [234, 102] width 0 height 9
click at [249, 139] on div "1" at bounding box center [250, 139] width 12 height 12
click at [381, 78] on div "jan/15, 2026" at bounding box center [412, 79] width 113 height 18
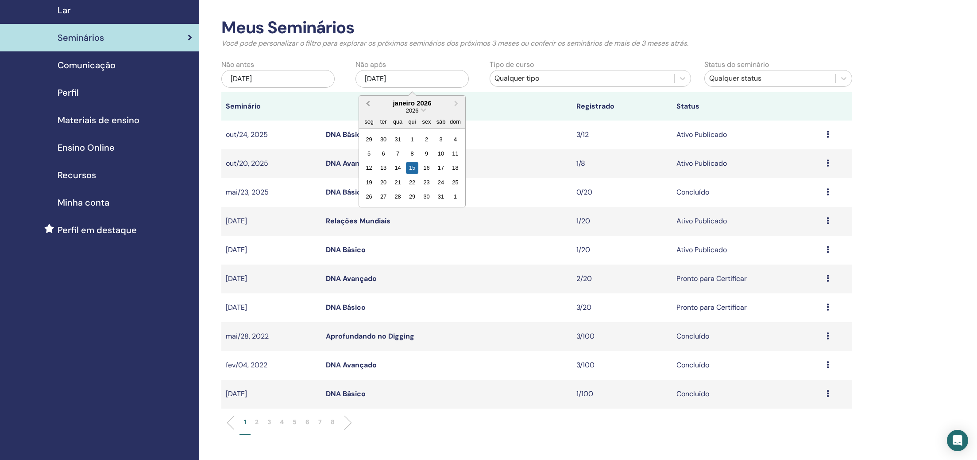
click at [368, 101] on span "Previous Month" at bounding box center [368, 102] width 0 height 9
click at [755, 75] on div "Qualquer status" at bounding box center [770, 78] width 122 height 11
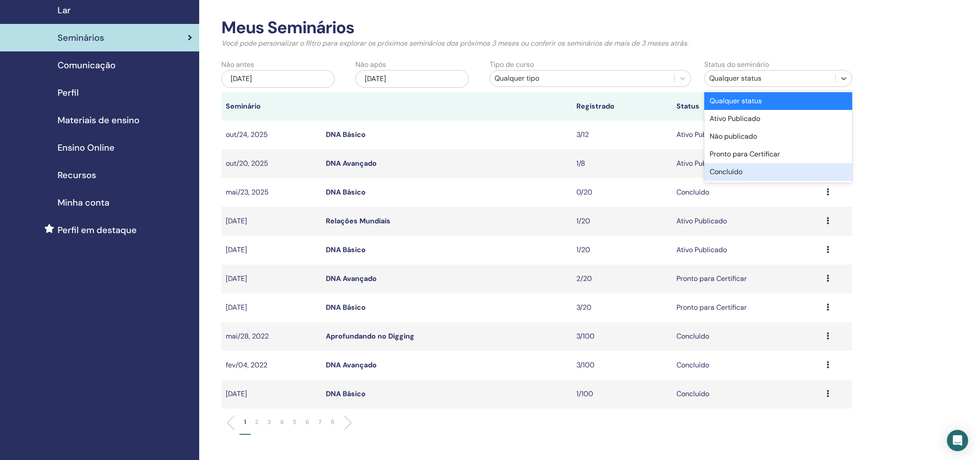
click at [759, 174] on div "Concluído" at bounding box center [779, 172] width 148 height 18
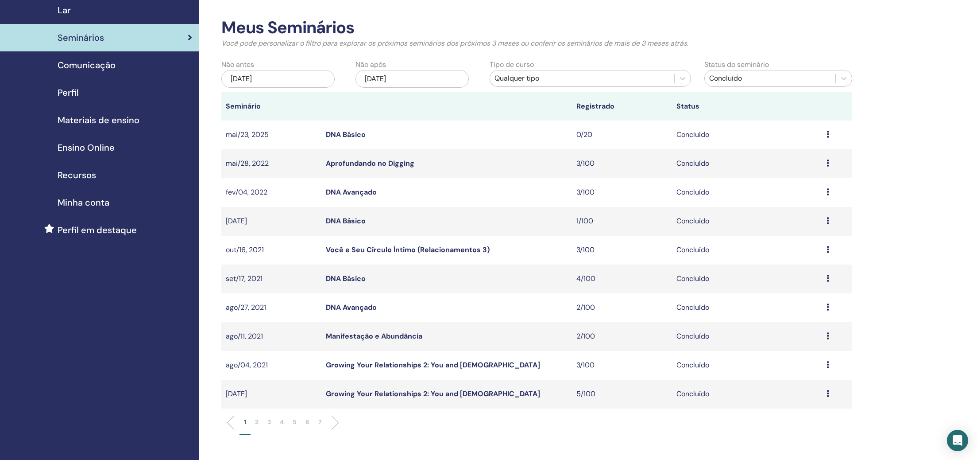
click at [829, 192] on icon at bounding box center [828, 191] width 3 height 7
click at [808, 215] on link "Participantes" at bounding box center [793, 212] width 43 height 9
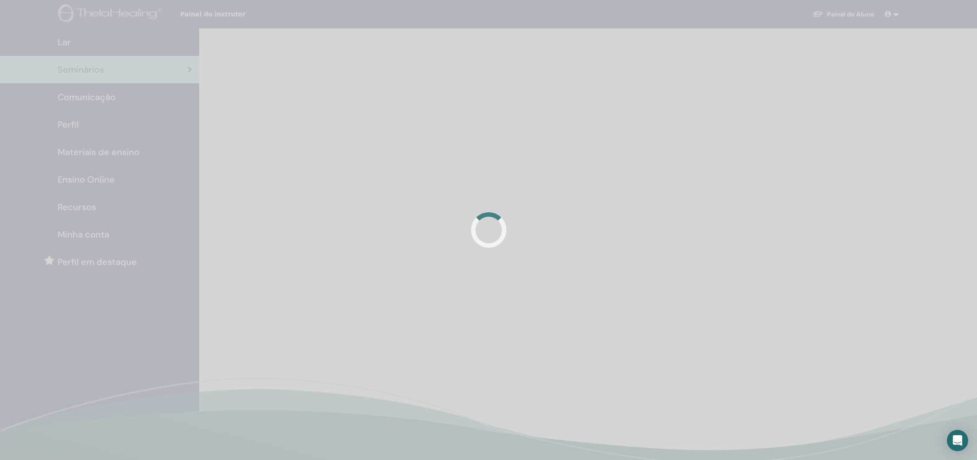
scroll to position [32, 0]
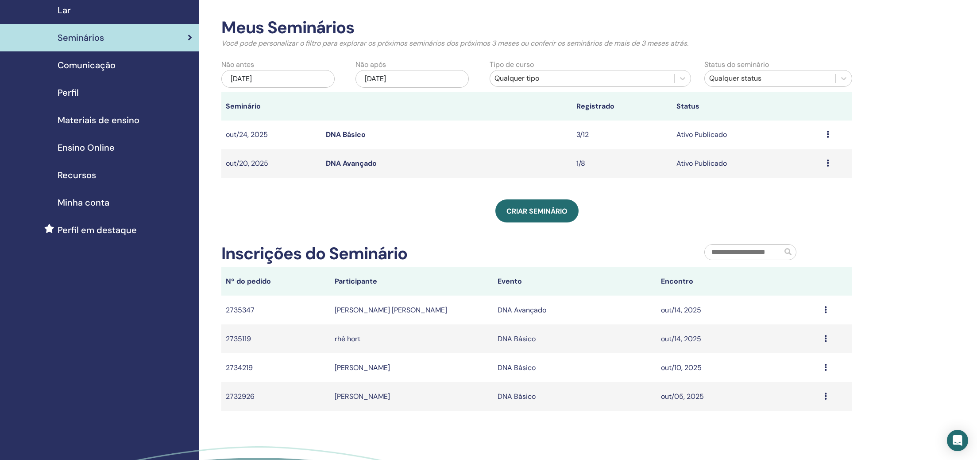
click at [260, 81] on div "[DATE]" at bounding box center [277, 79] width 113 height 18
click at [288, 111] on span "Choose Date" at bounding box center [290, 109] width 6 height 6
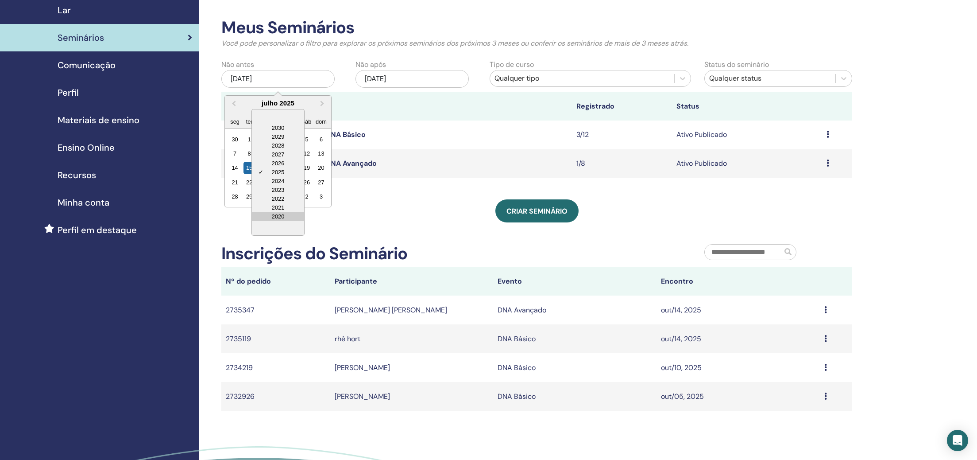
click at [286, 218] on div "2020" at bounding box center [278, 216] width 52 height 9
click at [289, 111] on span "Choose Date" at bounding box center [290, 109] width 6 height 6
click at [279, 188] on div "2018" at bounding box center [278, 190] width 52 height 9
click at [234, 103] on span "Previous Month" at bounding box center [234, 102] width 0 height 9
click at [322, 103] on span "Next Month" at bounding box center [322, 102] width 0 height 9
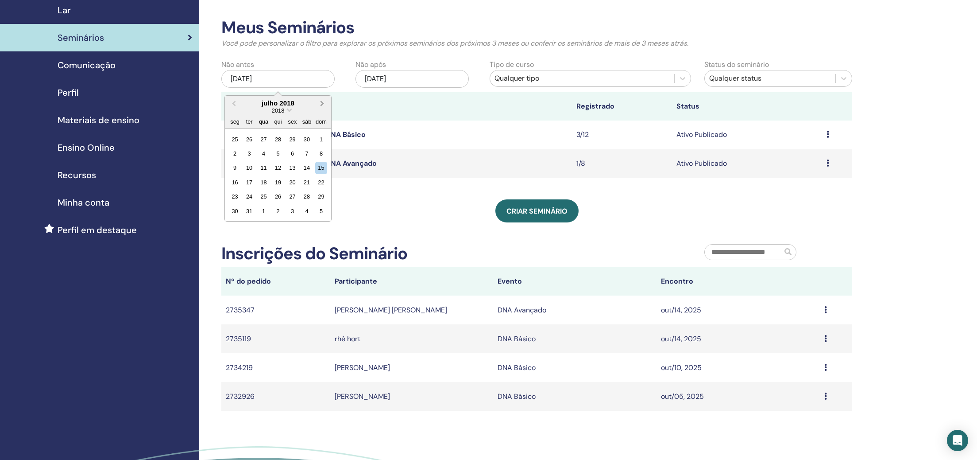
click at [322, 103] on span "Next Month" at bounding box center [322, 102] width 0 height 9
click at [322, 102] on span "Next Month" at bounding box center [322, 102] width 0 height 9
click at [235, 139] on div "1" at bounding box center [235, 139] width 12 height 12
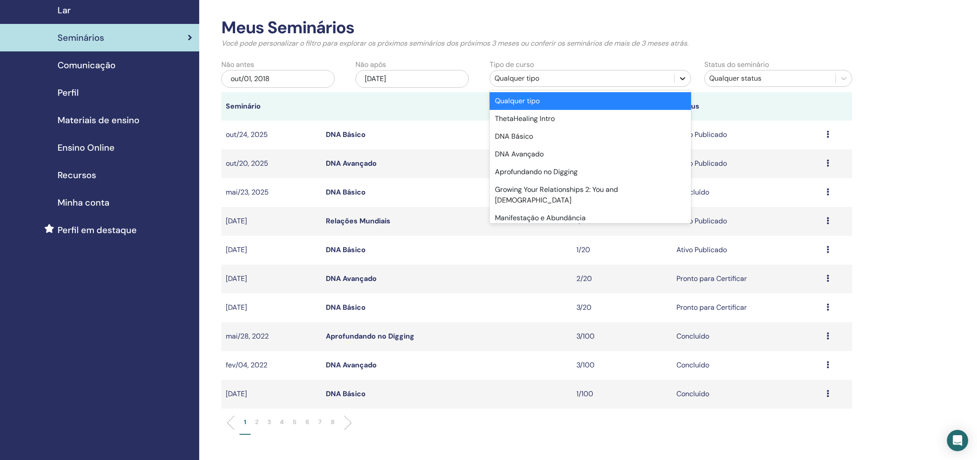
click at [680, 78] on icon at bounding box center [682, 78] width 9 height 9
click at [667, 148] on div "DNA Avançado" at bounding box center [591, 154] width 202 height 18
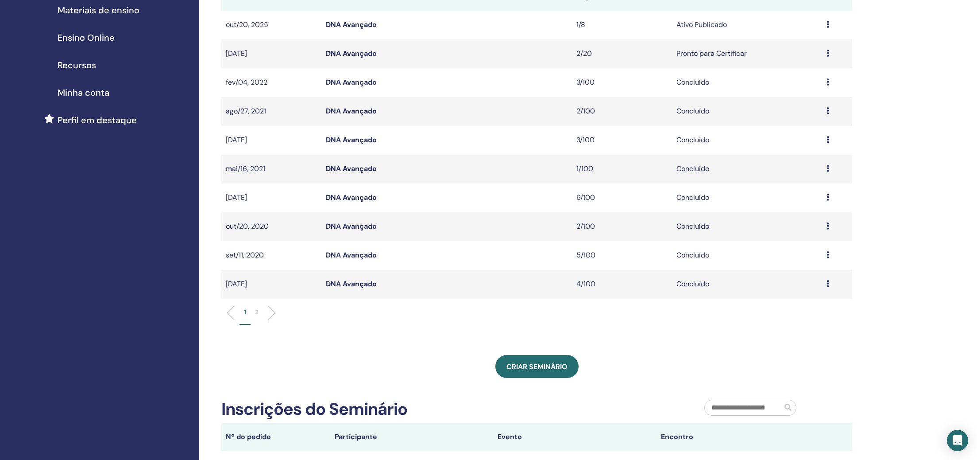
scroll to position [139, 0]
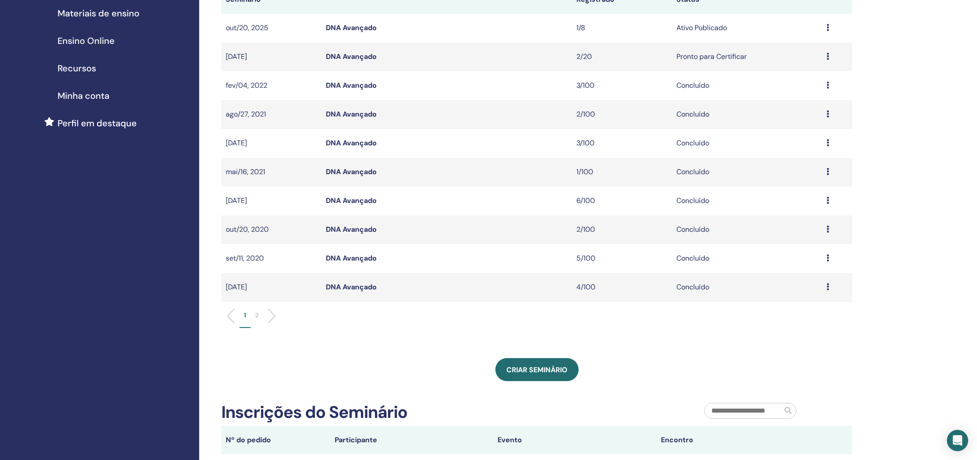
click at [258, 314] on p "2" at bounding box center [257, 314] width 4 height 9
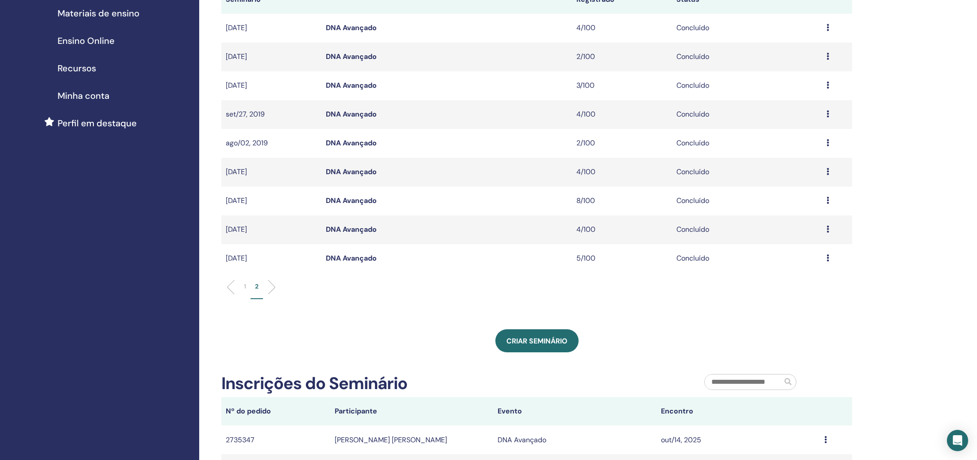
click at [829, 257] on icon at bounding box center [828, 257] width 3 height 7
click at [810, 279] on link "Participantes" at bounding box center [794, 277] width 43 height 9
